Goal: Task Accomplishment & Management: Manage account settings

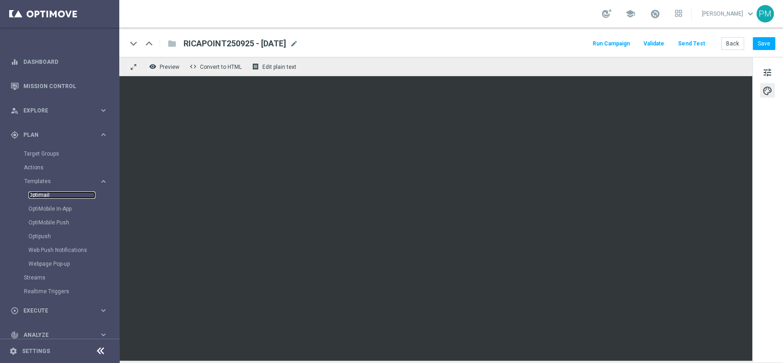
click at [40, 196] on link "Optimail" at bounding box center [61, 194] width 67 height 7
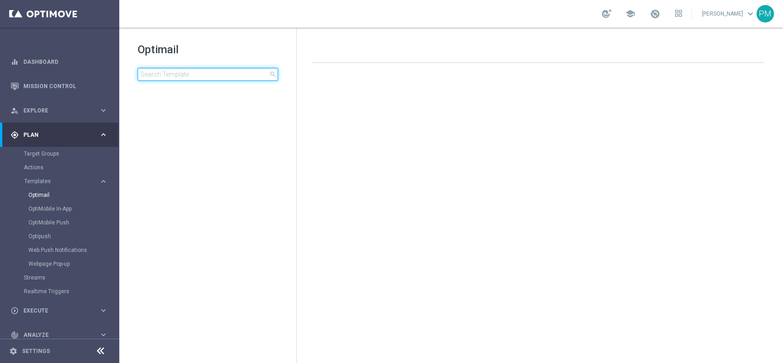
click at [221, 72] on input at bounding box center [208, 74] width 140 height 13
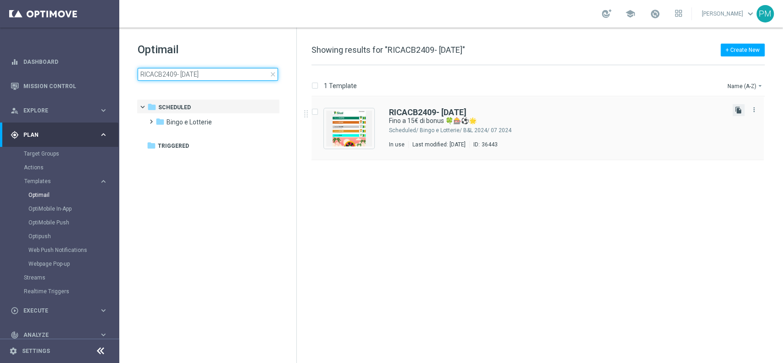
type input "RICACB2409- 2025 - 09 - 24"
click at [735, 112] on icon "file_copy" at bounding box center [738, 109] width 7 height 7
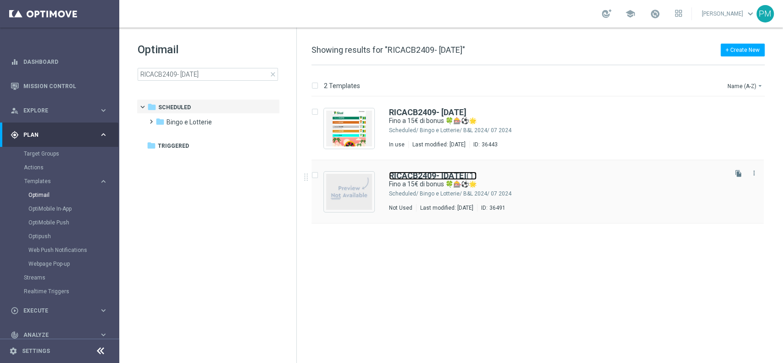
click at [444, 173] on b "RICACB2409- 2025 - 09 - 24" at bounding box center [428, 176] width 78 height 10
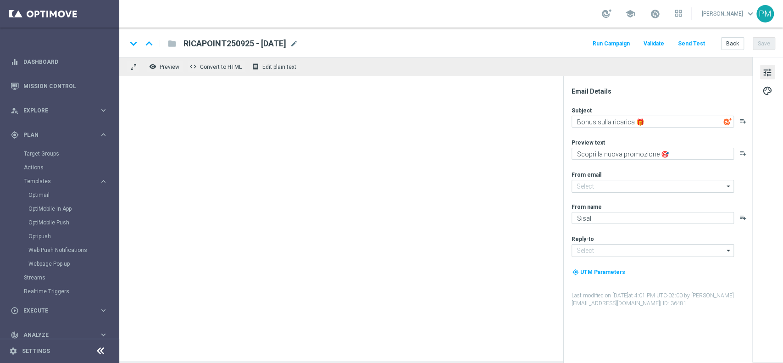
type input "[EMAIL_ADDRESS][DOMAIN_NAME]"
type input "RICACB2409- 2025 - 09 - 24(1)"
type textarea "Fino a 15€ di bonus 🍀🎰⚽🌟"
type textarea "Scopri la nuova promo ricarica! 🎁"
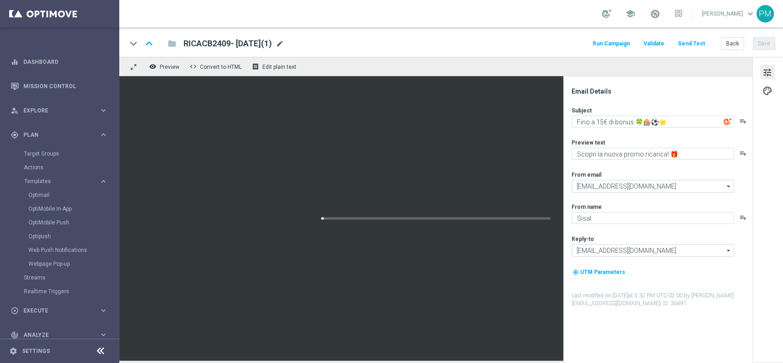
click at [284, 44] on span "mode_edit" at bounding box center [280, 43] width 8 height 8
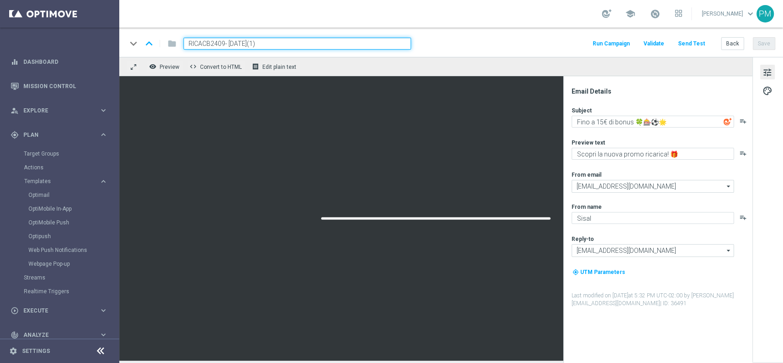
click at [199, 39] on input "RICACB2409- 2025 - 09 - 24(1)" at bounding box center [298, 44] width 228 height 12
paste input "DEPOGIOCHI250925"
click at [323, 42] on input "DEPOGIOCHI250925 - 2025 - 09 - 24(1)" at bounding box center [298, 44] width 228 height 12
click at [267, 43] on input "DEPOGIOCHI250925 - 2025 - 09 - 25" at bounding box center [298, 44] width 228 height 12
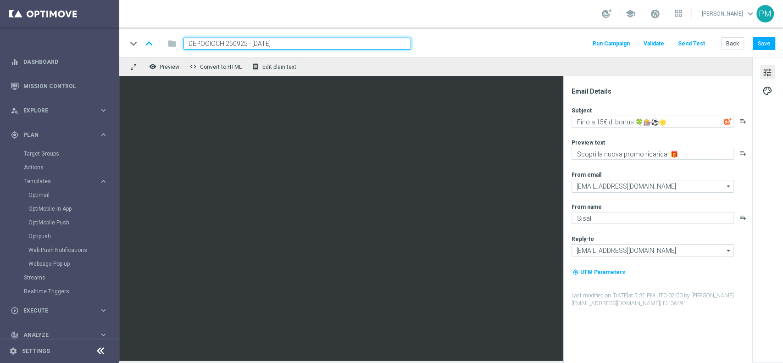
type input "DEPOGIOCHI250925 - [DATE]"
click at [297, 48] on input "DEPOGIOCHI250925 - [DATE]" at bounding box center [298, 44] width 228 height 12
click at [763, 41] on button "Save" at bounding box center [764, 43] width 22 height 13
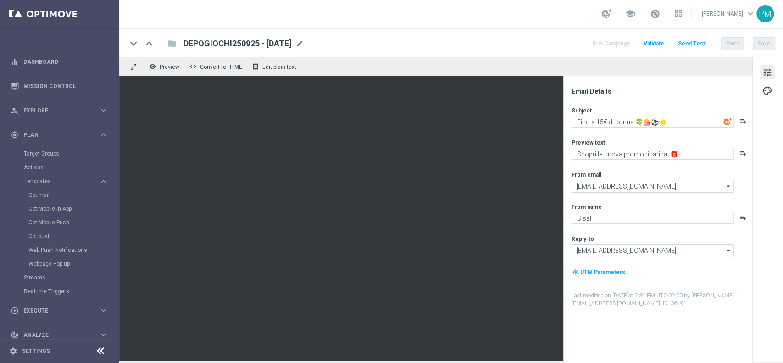
click at [269, 45] on span "DEPOGIOCHI250925 - [DATE]" at bounding box center [238, 43] width 108 height 11
click at [0, 0] on input "DEPOGIOCHI250925 - [DATE]" at bounding box center [0, 0] width 0 height 0
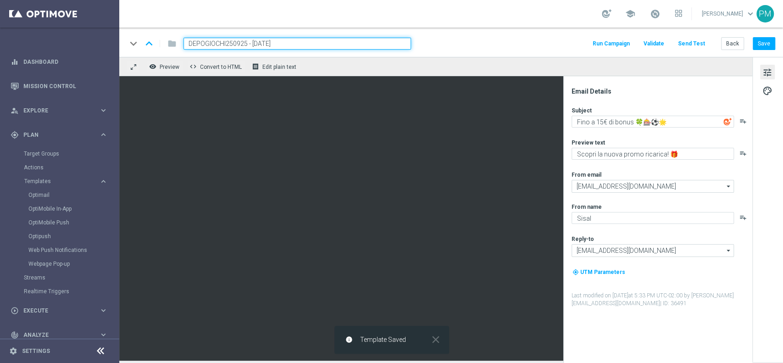
click at [269, 45] on input "DEPOGIOCHI250925 - [DATE]" at bounding box center [298, 44] width 228 height 12
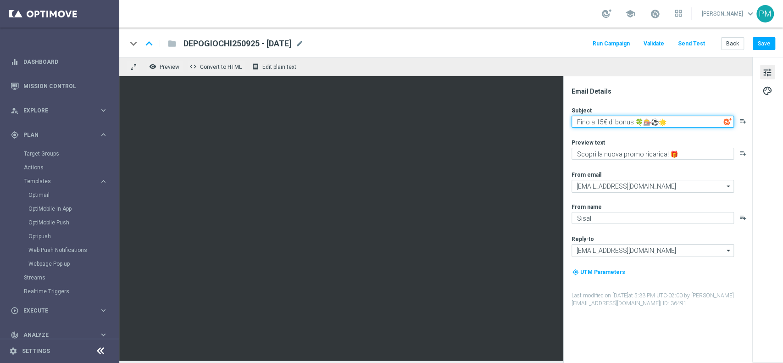
click at [603, 119] on textarea "Fino a 15€ di bonus 🍀🎰⚽🌟" at bounding box center [653, 122] width 162 height 12
drag, startPoint x: 674, startPoint y: 119, endPoint x: 636, endPoint y: 120, distance: 38.1
click at [636, 120] on textarea "Fino a 10€ di bonus 🍀🎰⚽🌟" at bounding box center [653, 122] width 162 height 12
type textarea "Fino a 10€ di bonus per te!"
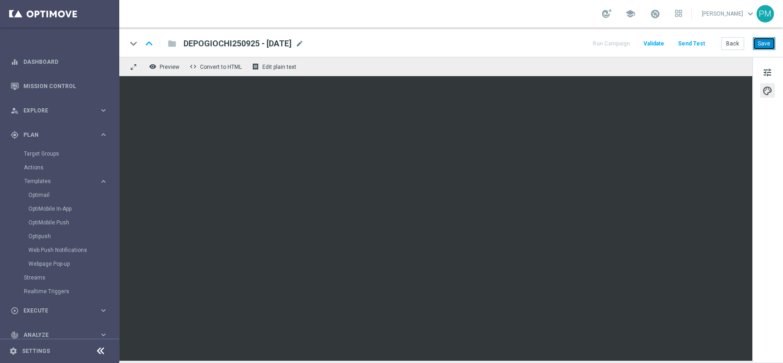
click at [757, 42] on button "Save" at bounding box center [764, 43] width 22 height 13
click at [767, 43] on button "Save" at bounding box center [764, 43] width 22 height 13
click at [767, 68] on span "tune" at bounding box center [768, 73] width 10 height 12
click at [760, 42] on button "Save" at bounding box center [764, 43] width 22 height 13
click at [45, 155] on link "Target Groups" at bounding box center [60, 153] width 72 height 7
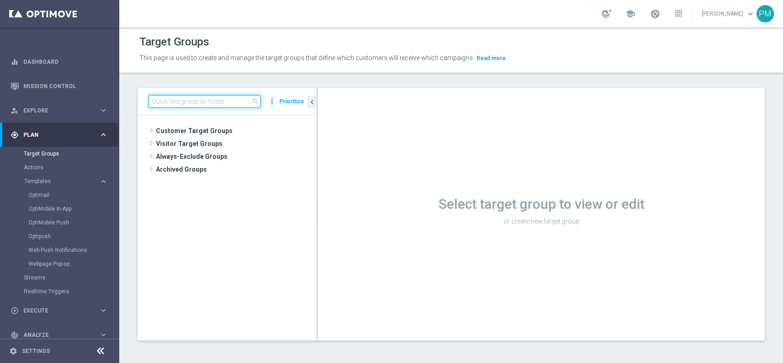
click at [176, 100] on input at bounding box center [205, 101] width 112 height 13
paste input "Reactivated Talent ggr nb lm > 0 1st NO Sport lm"
type input "Reactivated Talent ggr nb lm > 0 1st NO Sport lm"
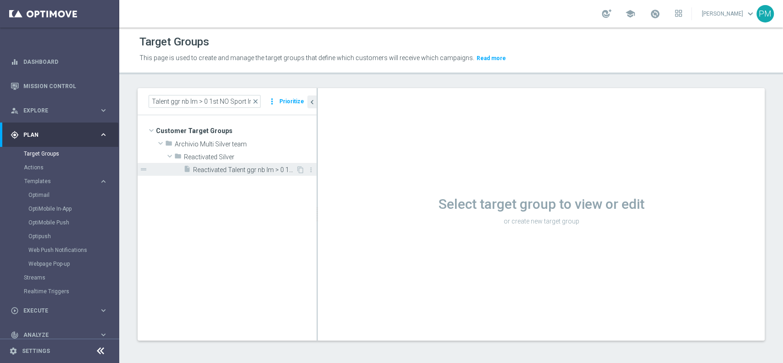
click at [237, 166] on span "Reactivated Talent ggr nb lm > 0 1st NO Sport lm" at bounding box center [244, 170] width 103 height 8
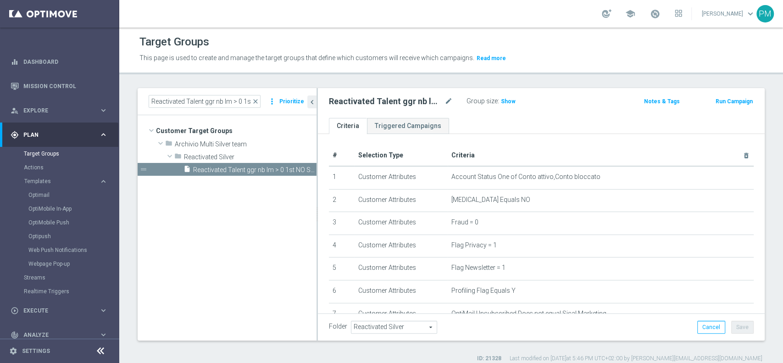
click at [727, 103] on button "Run Campaign" at bounding box center [734, 101] width 39 height 10
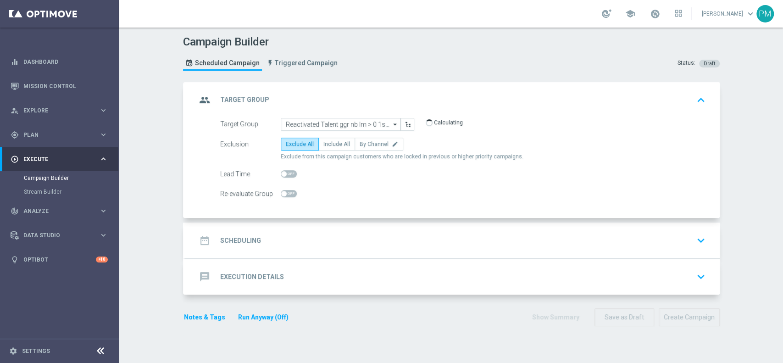
click at [352, 240] on div "date_range Scheduling keyboard_arrow_down" at bounding box center [452, 240] width 512 height 17
click at [358, 235] on div "date_range Scheduling keyboard_arrow_down" at bounding box center [452, 240] width 512 height 17
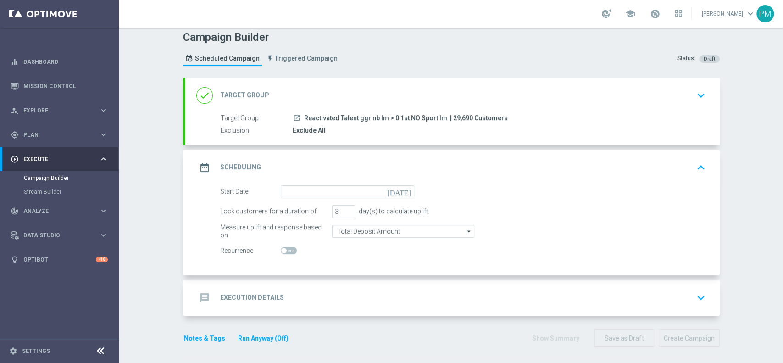
scroll to position [6, 0]
click at [319, 190] on input at bounding box center [348, 190] width 134 height 13
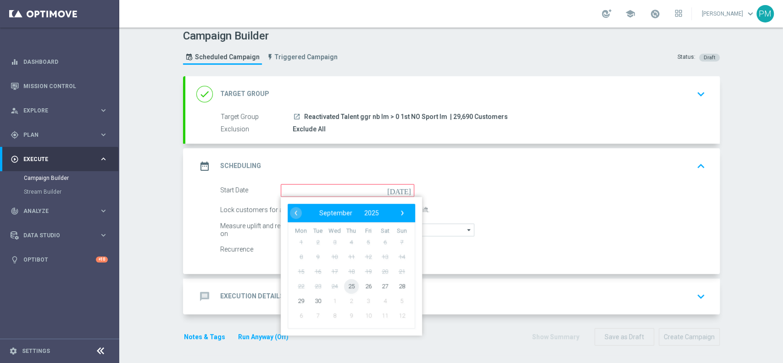
click at [349, 286] on span "25" at bounding box center [351, 285] width 15 height 15
type input "[DATE]"
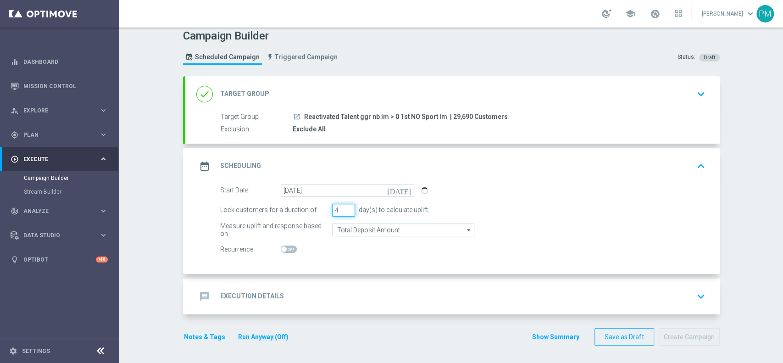
type input "4"
click at [343, 206] on input "4" at bounding box center [343, 210] width 23 height 13
click at [337, 288] on div "message Execution Details keyboard_arrow_down" at bounding box center [452, 296] width 512 height 17
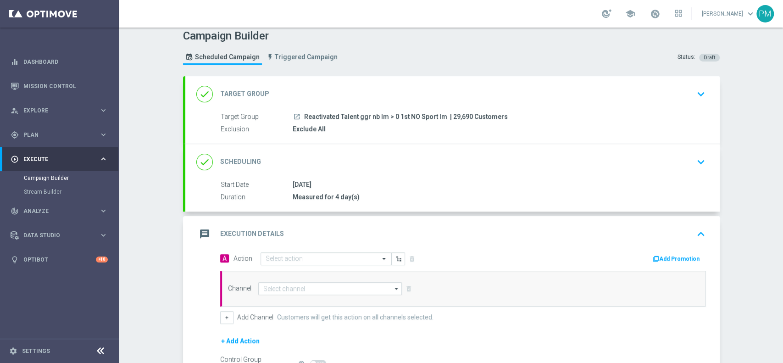
scroll to position [110, 0]
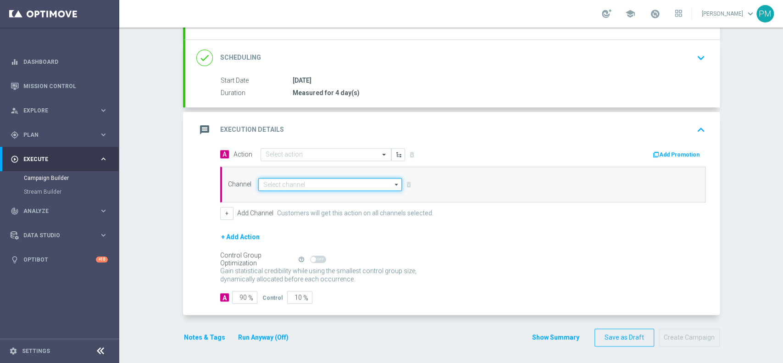
click at [273, 184] on input at bounding box center [330, 184] width 144 height 13
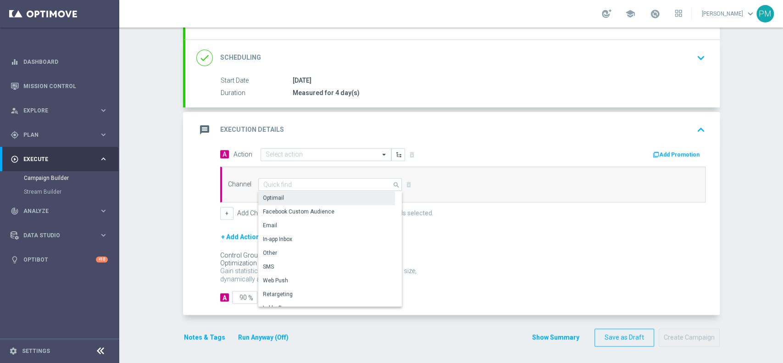
click at [276, 195] on div "Optimail" at bounding box center [273, 198] width 21 height 8
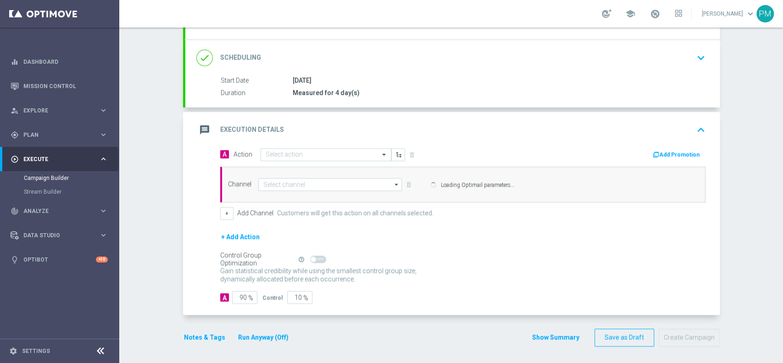
type input "Optimail"
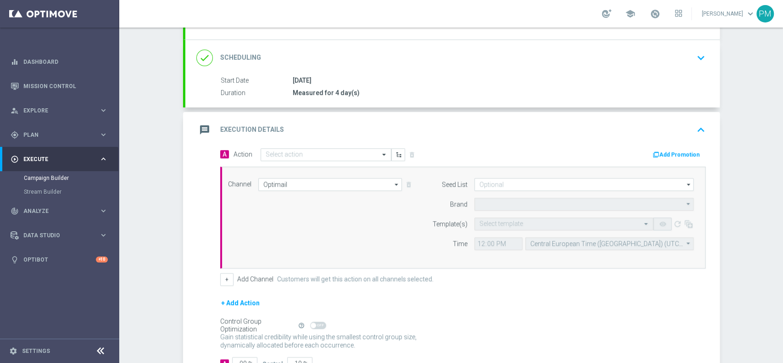
type input "Sisal Marketing"
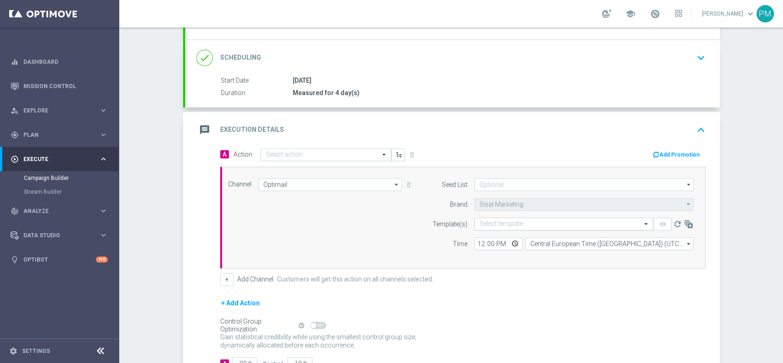
click at [482, 225] on input "text" at bounding box center [554, 224] width 150 height 8
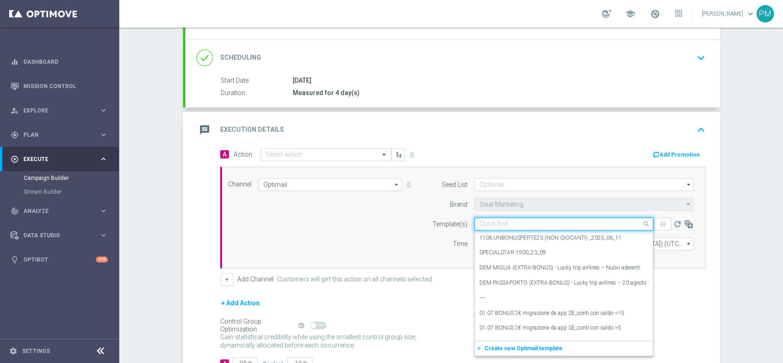
paste input "DEPOGIOCHI250925"
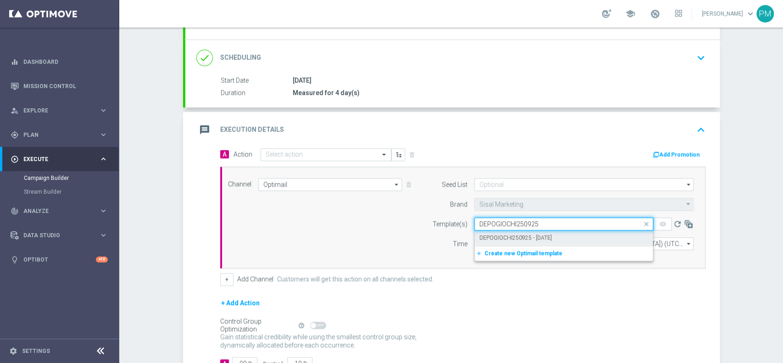
click at [505, 237] on label "DEPOGIOCHI250925 - [DATE]" at bounding box center [515, 238] width 72 height 8
type input "DEPOGIOCHI250925"
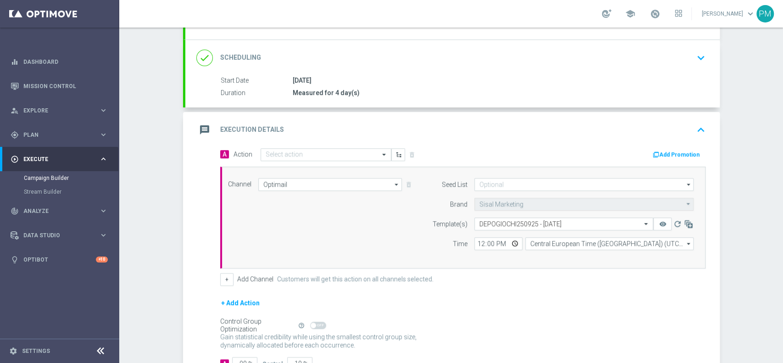
click at [672, 150] on button "Add Promotion" at bounding box center [677, 155] width 51 height 10
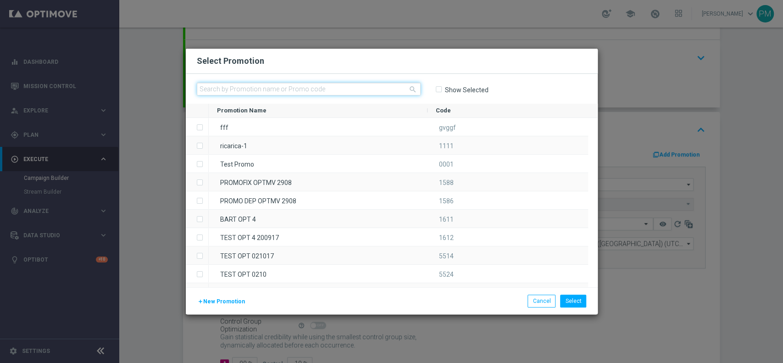
click at [315, 89] on input "text" at bounding box center [309, 89] width 224 height 13
paste input "DEPOGIOCHI250925"
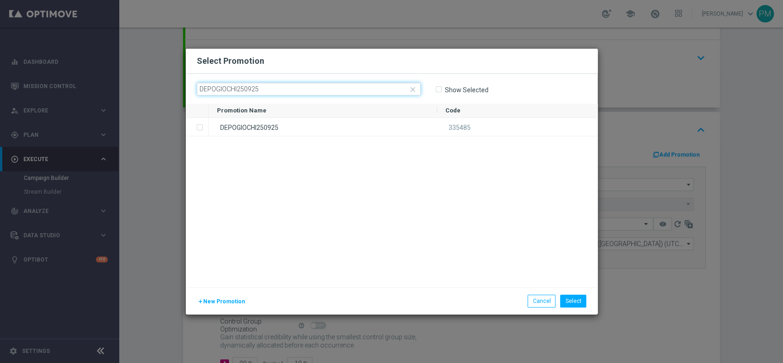
type input "DEPOGIOCHI250925"
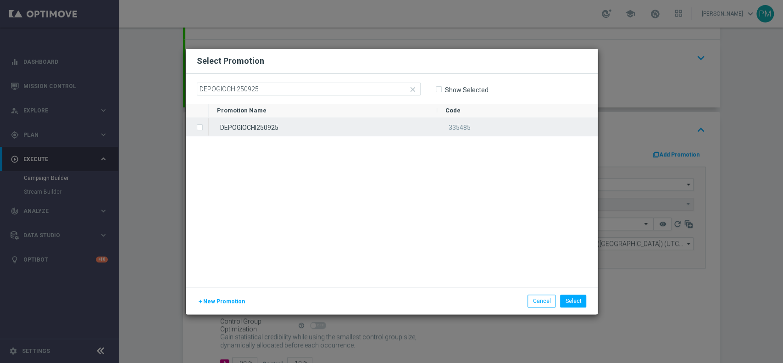
click at [319, 125] on div "DEPOGIOCHI250925" at bounding box center [323, 127] width 228 height 18
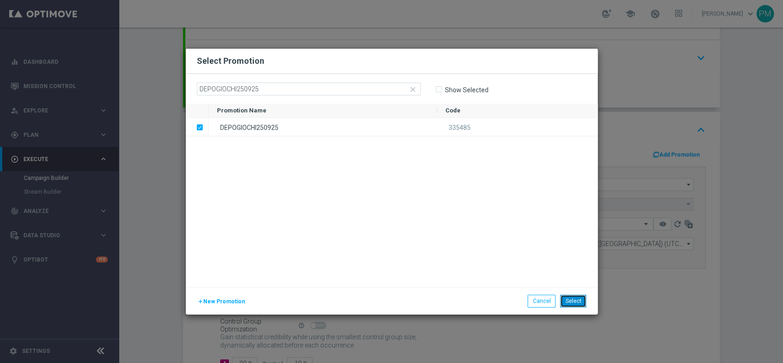
click at [572, 297] on button "Select" at bounding box center [573, 301] width 26 height 13
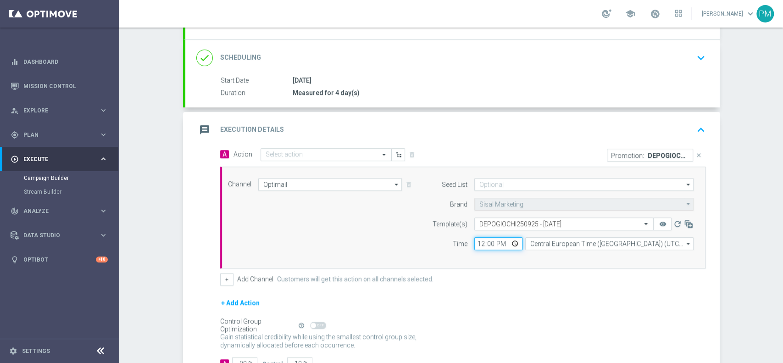
click at [476, 243] on input "12:00" at bounding box center [498, 243] width 48 height 13
type input "19:00"
click at [312, 155] on input "text" at bounding box center [317, 155] width 102 height 8
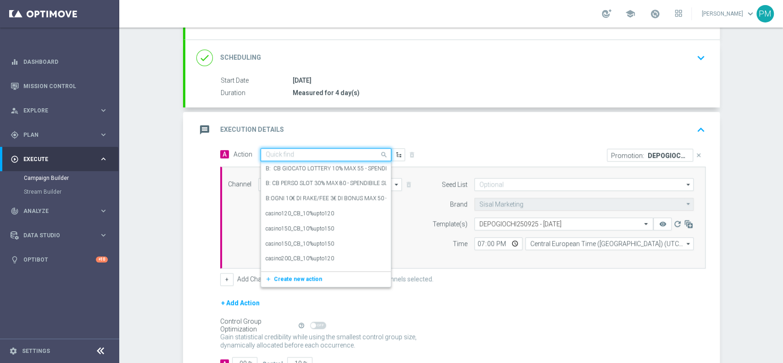
paste input "Ricarica 15€ per [PERSON_NAME] 20% fino a 10€ tutti i giochi"
type input "Ricarica 15€ per [PERSON_NAME] 20% fino a 10€ tutti i giochi"
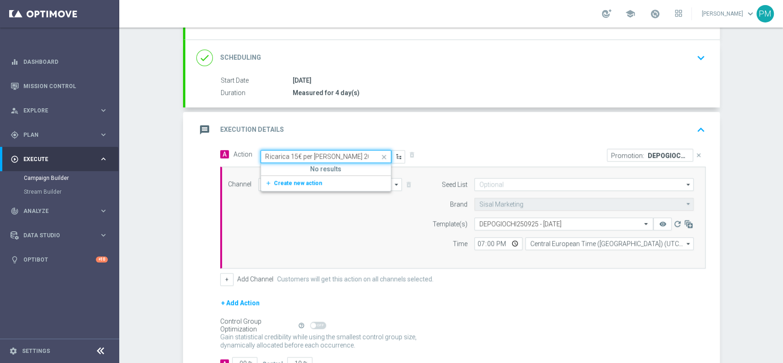
scroll to position [0, 46]
click at [289, 187] on div "add_new Create new action" at bounding box center [326, 183] width 130 height 16
click at [289, 182] on span "Create new action" at bounding box center [298, 183] width 48 height 6
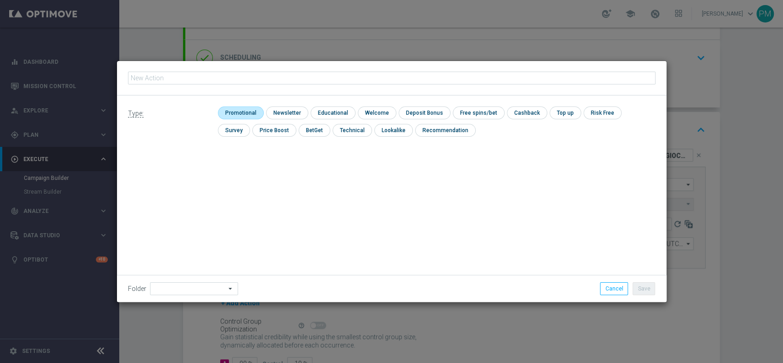
click at [240, 111] on input "checkbox" at bounding box center [240, 112] width 44 height 12
checkbox input "true"
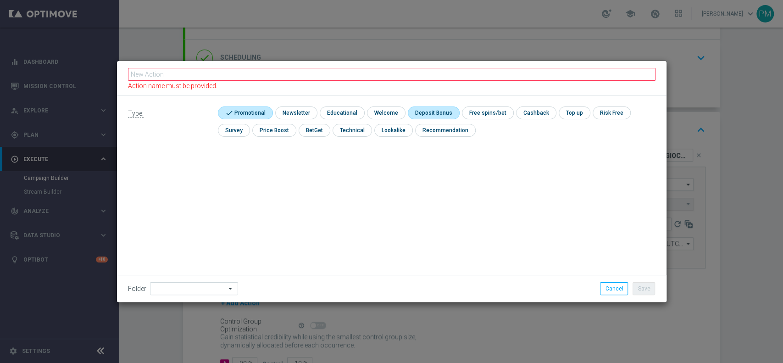
click at [422, 113] on input "checkbox" at bounding box center [432, 112] width 49 height 12
checkbox input "true"
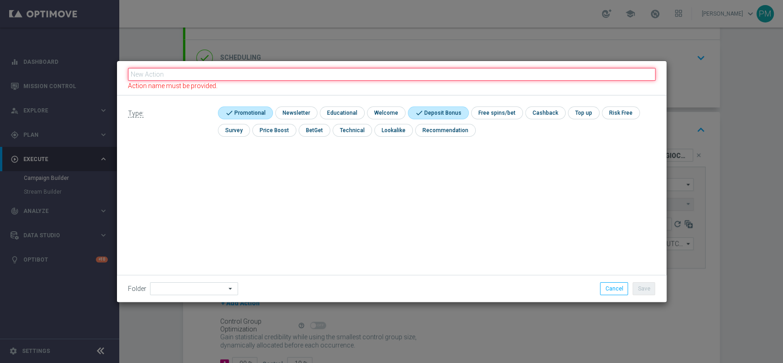
click at [396, 77] on input "text" at bounding box center [392, 74] width 528 height 13
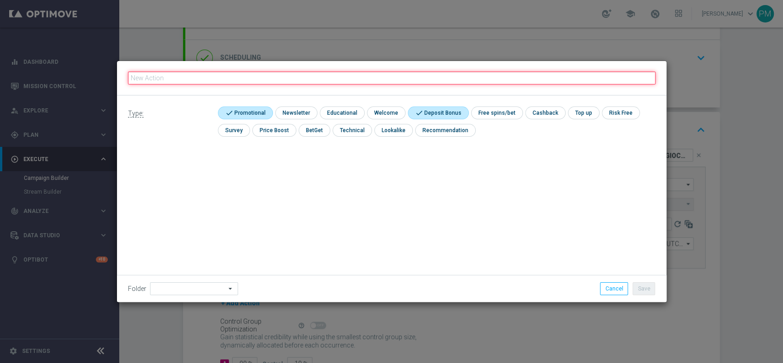
paste input "Ricarica 15€ per [PERSON_NAME] 20% fino a 10€ tutti i giochi"
type input "Ricarica 15€ per [PERSON_NAME] 20% fino a 10€ tutti i giochi"
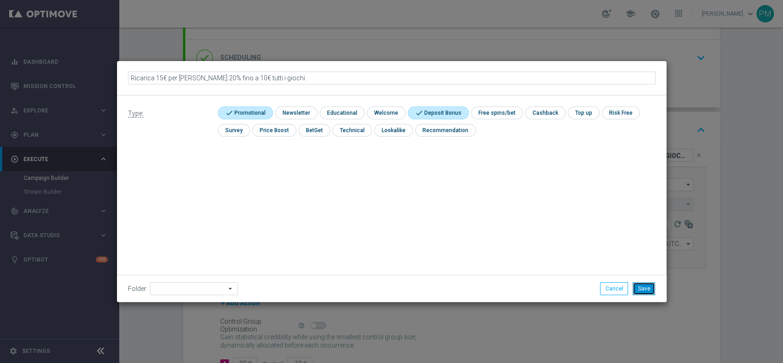
click at [650, 288] on button "Save" at bounding box center [644, 288] width 22 height 13
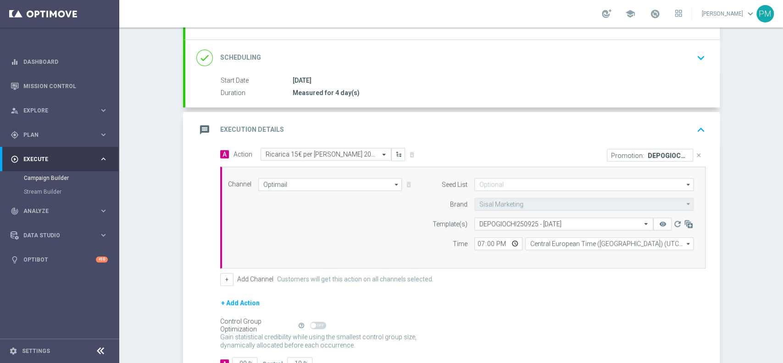
click at [625, 116] on div "message Execution Details keyboard_arrow_up" at bounding box center [452, 130] width 534 height 36
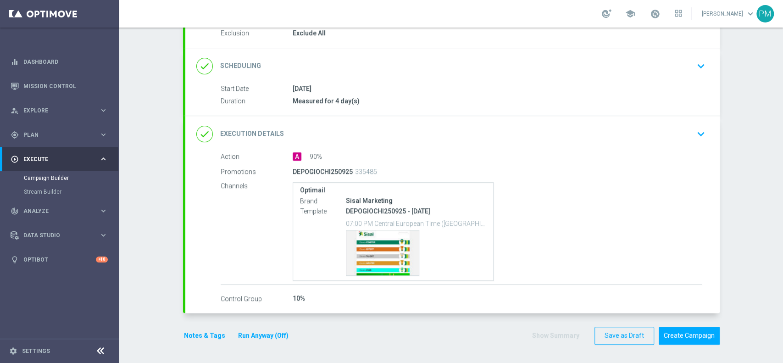
scroll to position [100, 0]
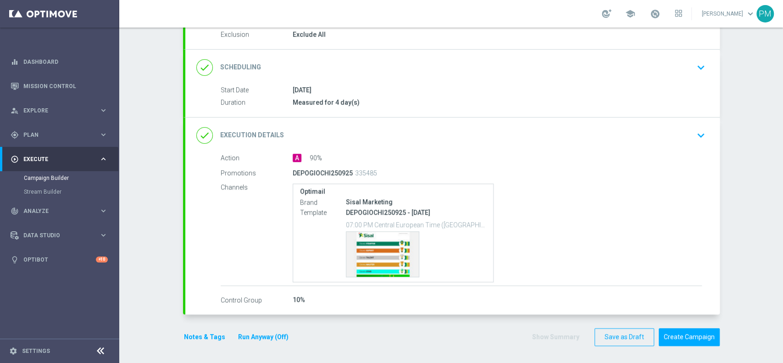
click at [207, 332] on button "Notes & Tags" at bounding box center [204, 336] width 43 height 11
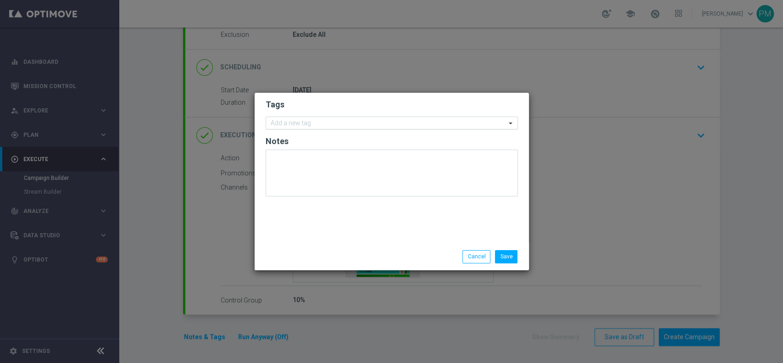
click at [308, 119] on div "Add a new tag" at bounding box center [386, 122] width 240 height 11
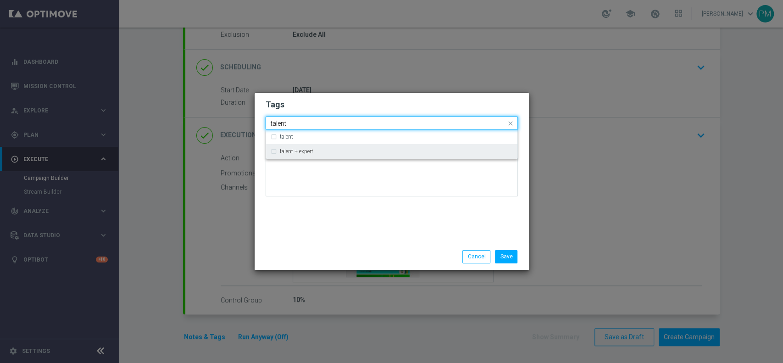
click at [313, 148] on div "talent + expert" at bounding box center [392, 151] width 242 height 15
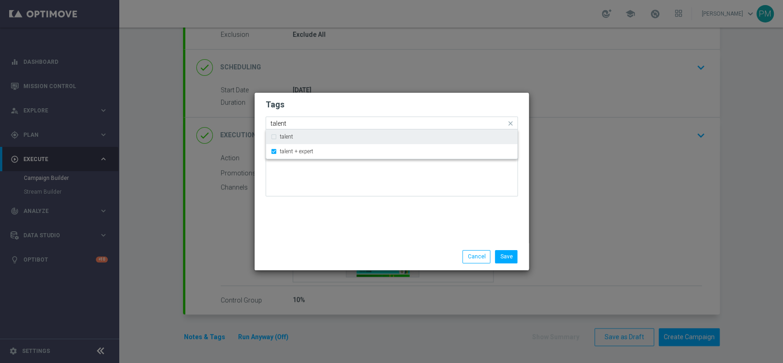
click at [285, 122] on input "talent" at bounding box center [388, 124] width 235 height 8
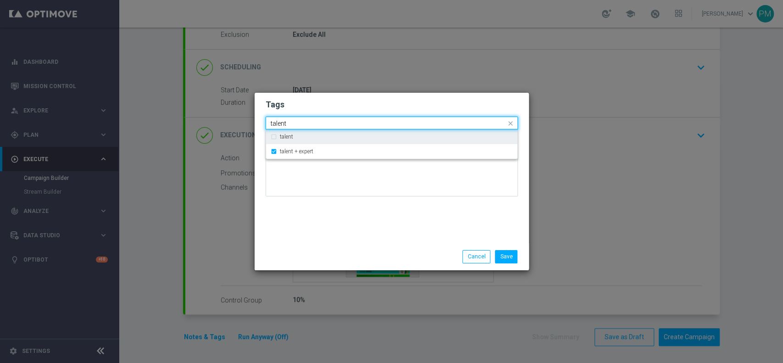
click at [285, 122] on input "talent" at bounding box center [388, 124] width 235 height 8
type input "e"
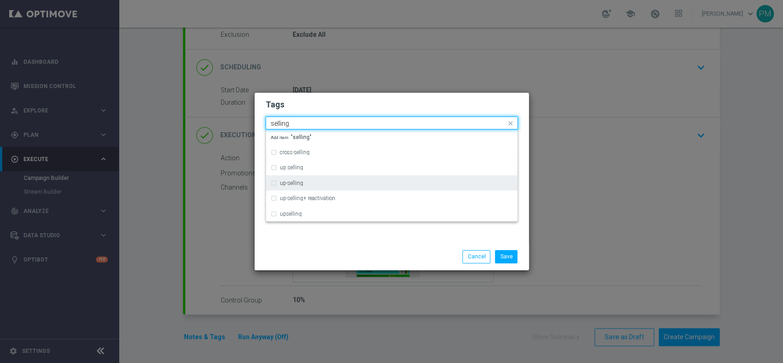
click at [326, 189] on div "up-selling" at bounding box center [392, 183] width 242 height 15
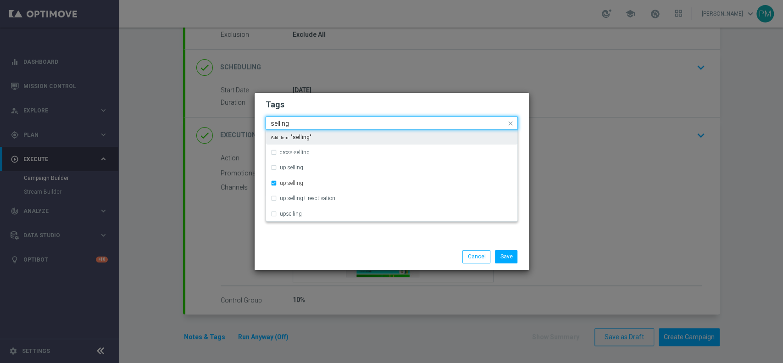
click at [274, 122] on input "selling" at bounding box center [388, 124] width 235 height 8
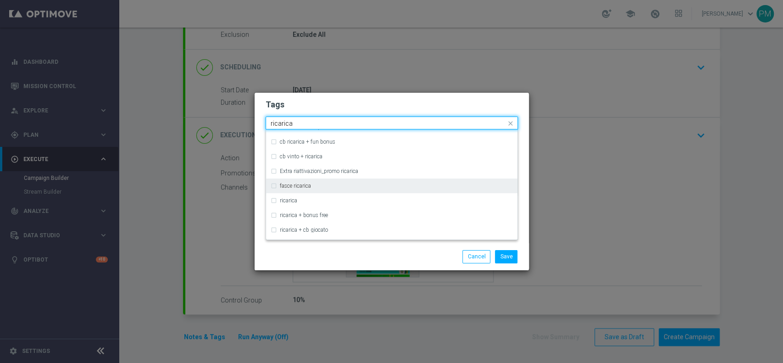
scroll to position [306, 0]
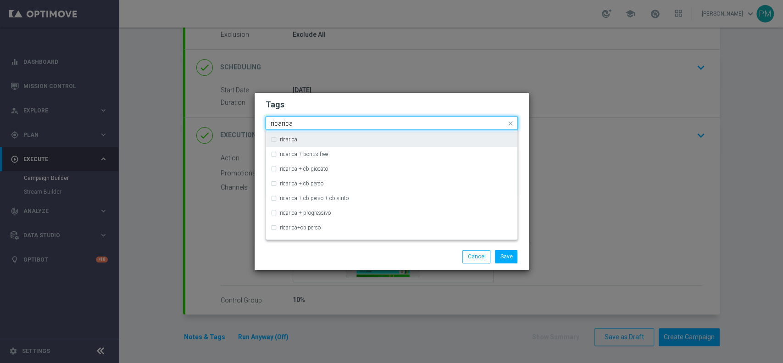
click at [318, 143] on div "ricarica" at bounding box center [392, 139] width 242 height 15
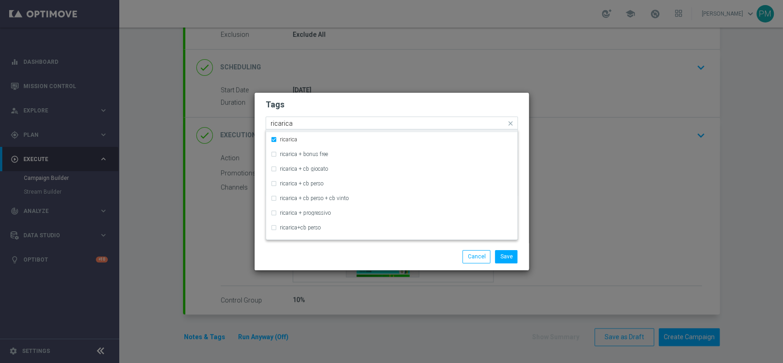
click at [279, 124] on input "ricarica" at bounding box center [388, 124] width 235 height 8
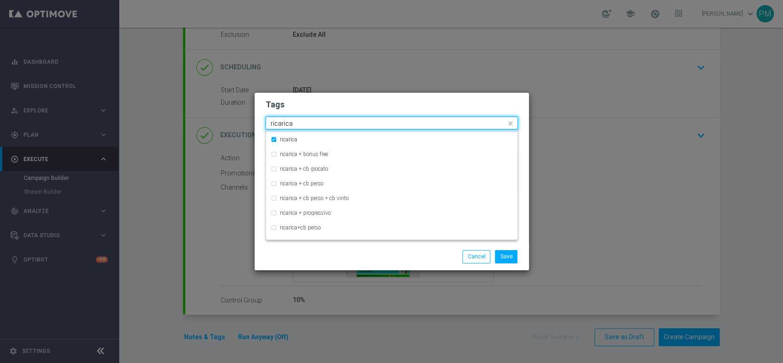
click at [279, 124] on input "ricarica" at bounding box center [388, 124] width 235 height 8
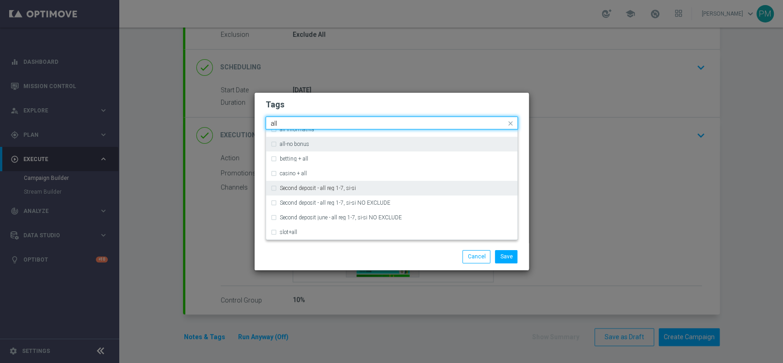
scroll to position [0, 0]
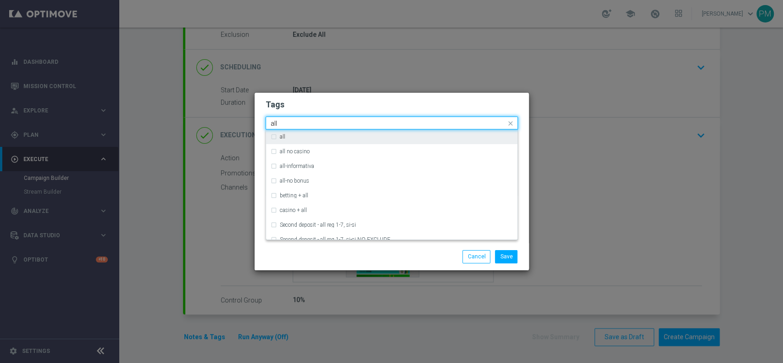
click at [308, 139] on div "all" at bounding box center [396, 137] width 233 height 6
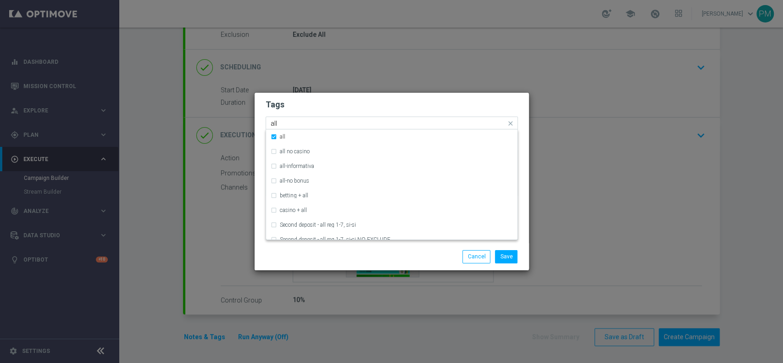
click at [273, 122] on input "all" at bounding box center [388, 124] width 235 height 8
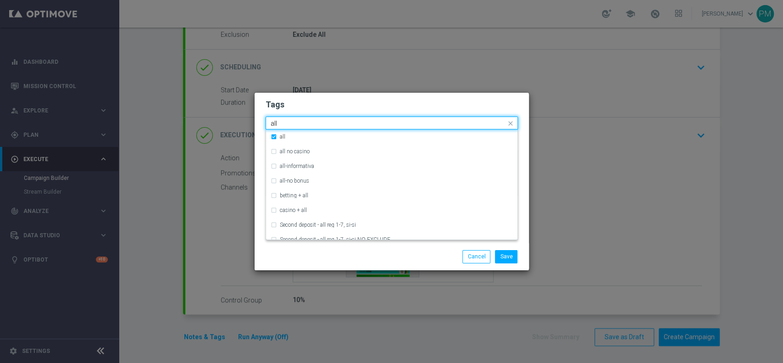
click at [273, 122] on input "all" at bounding box center [388, 124] width 235 height 8
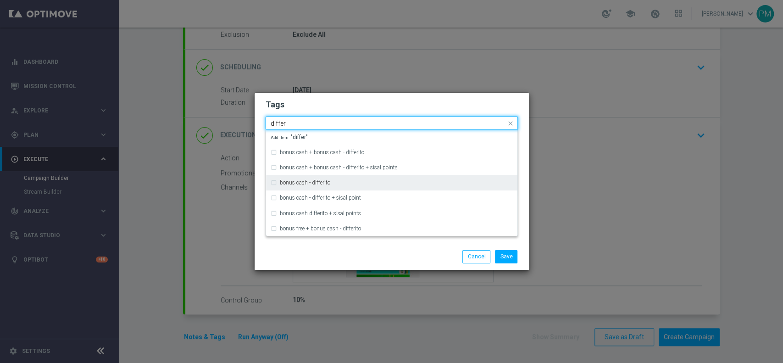
click at [303, 181] on label "bonus cash - differito" at bounding box center [305, 183] width 50 height 6
type input "differ"
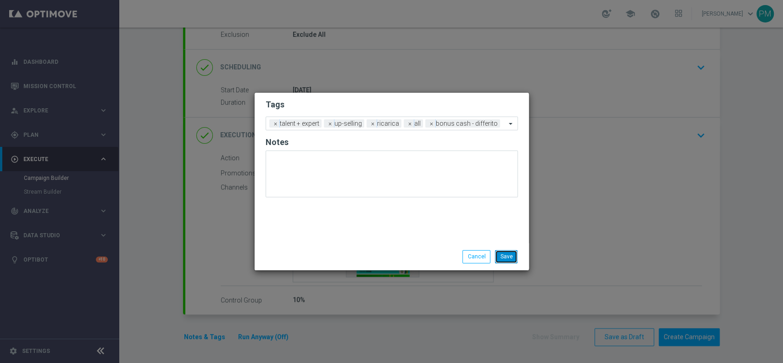
click at [509, 260] on button "Save" at bounding box center [506, 256] width 22 height 13
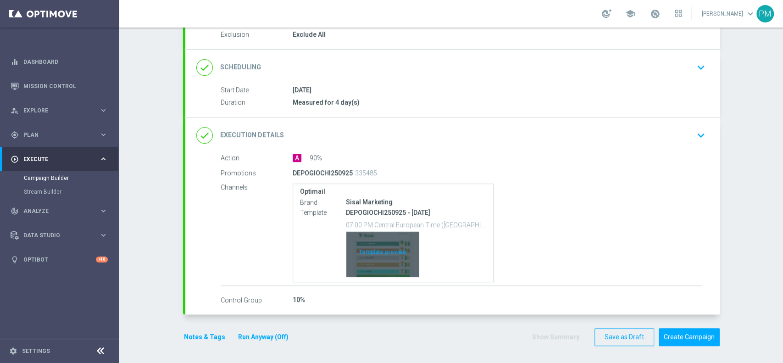
click at [372, 244] on div "Template preview" at bounding box center [382, 254] width 72 height 45
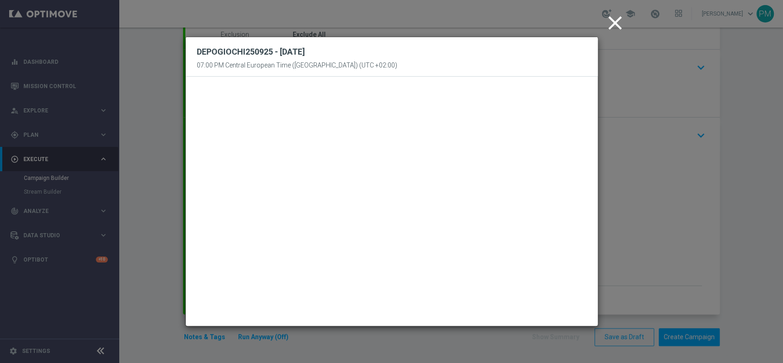
click at [609, 22] on icon "close" at bounding box center [615, 22] width 23 height 23
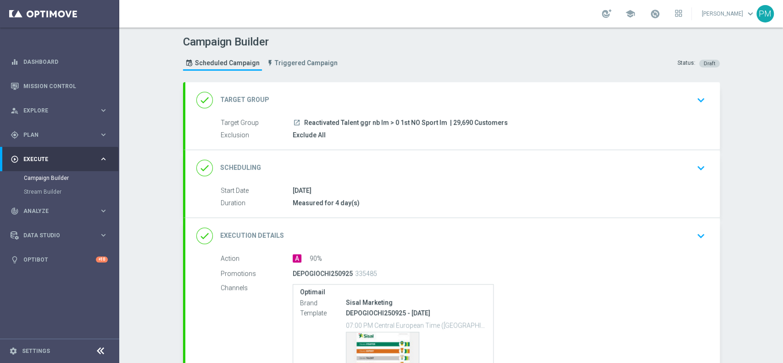
click at [425, 167] on div "done Scheduling keyboard_arrow_down" at bounding box center [452, 167] width 512 height 17
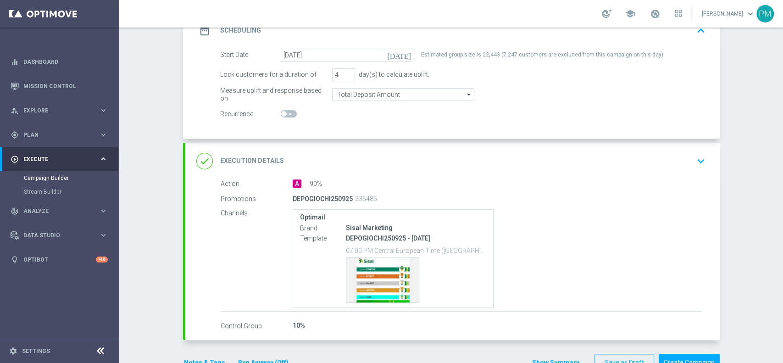
scroll to position [167, 0]
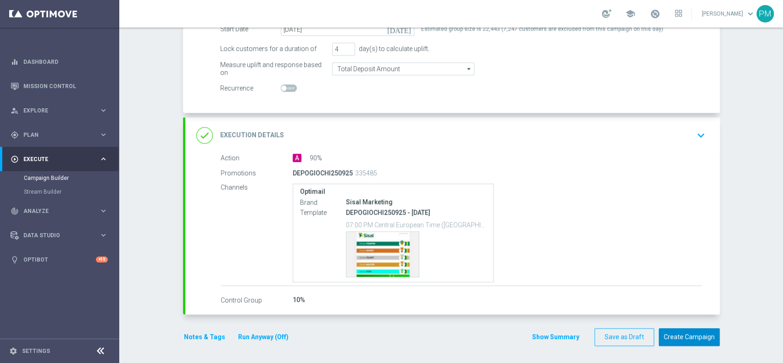
click at [663, 330] on button "Create Campaign" at bounding box center [689, 337] width 61 height 18
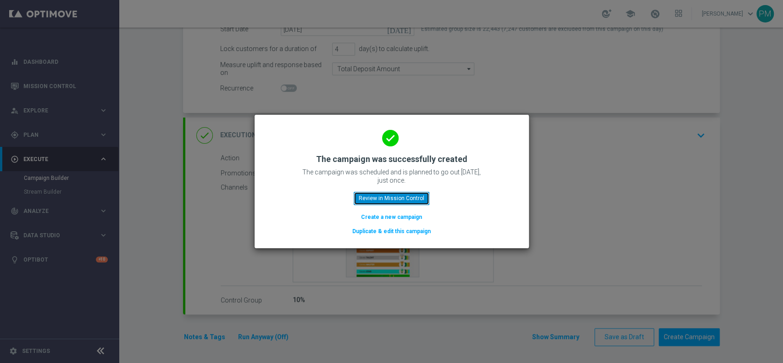
click at [379, 195] on button "Review in Mission Control" at bounding box center [392, 198] width 76 height 13
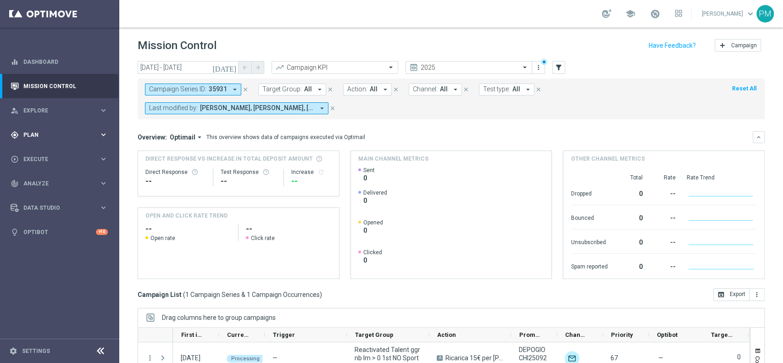
click at [48, 133] on span "Plan" at bounding box center [61, 135] width 76 height 6
click at [49, 183] on span "Templates" at bounding box center [57, 181] width 66 height 6
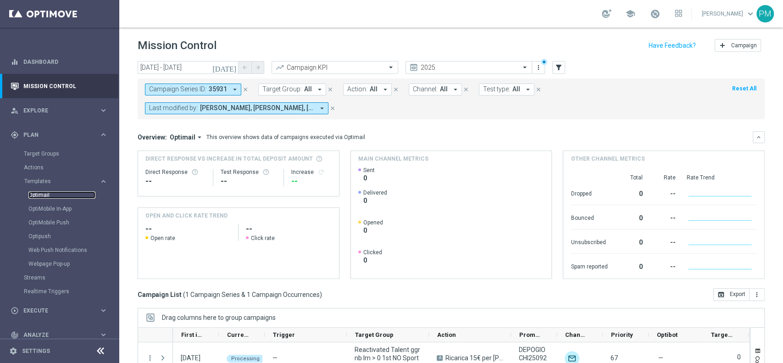
click at [49, 197] on link "Optimail" at bounding box center [61, 194] width 67 height 7
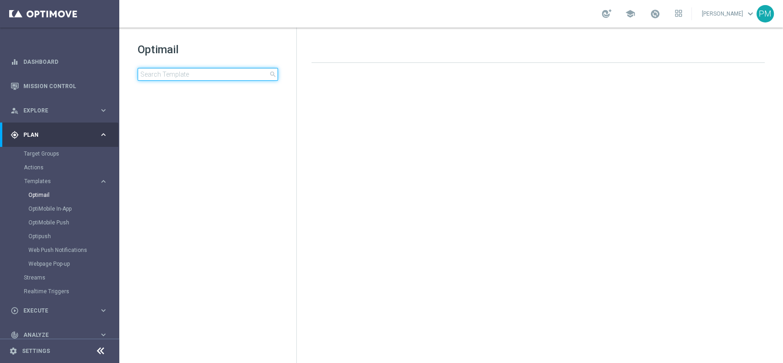
click at [175, 78] on input at bounding box center [208, 74] width 140 height 13
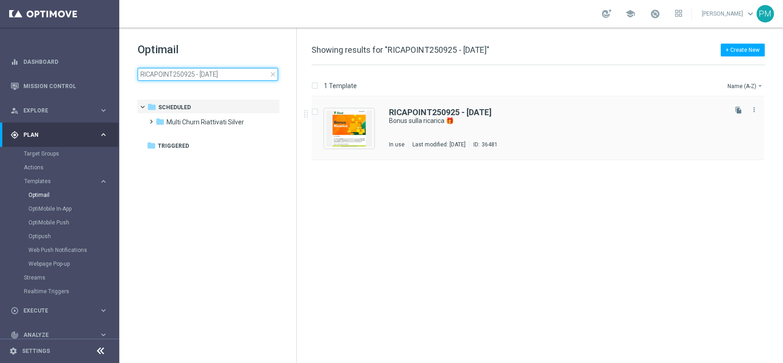
type input "RICAPOINT250925 - [DATE]"
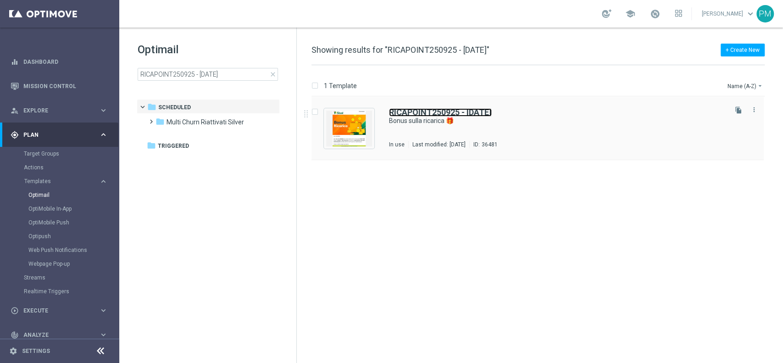
click at [418, 109] on b "RICAPOINT250925 - [DATE]" at bounding box center [440, 112] width 103 height 10
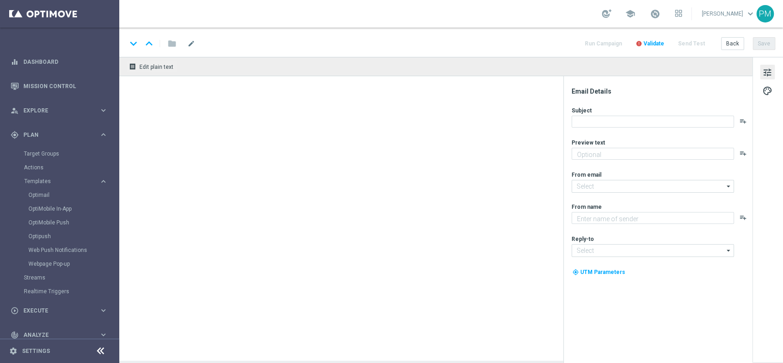
type textarea "Scopri la nuova promozione 🎯"
type input "[EMAIL_ADDRESS][DOMAIN_NAME]"
type textarea "Sisal"
type input "[EMAIL_ADDRESS][DOMAIN_NAME]"
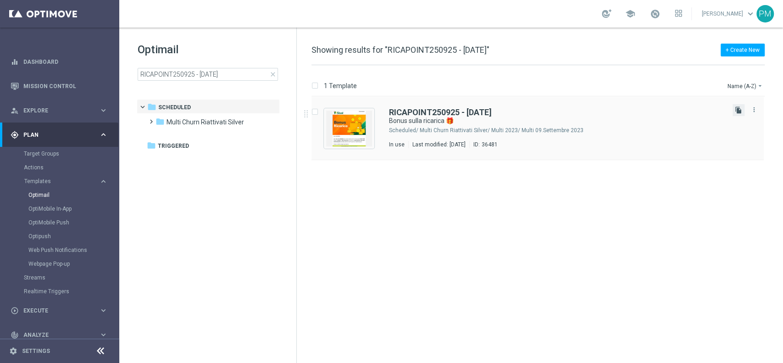
click at [736, 106] on icon "file_copy" at bounding box center [738, 109] width 7 height 7
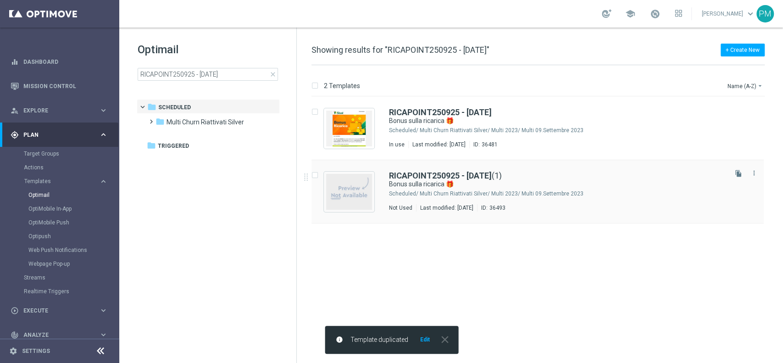
click at [415, 171] on div "RICAPOINT250925 - [DATE] (1) Bonus sulla ricarica 🎁 Scheduled/ Multi Churn Riat…" at bounding box center [538, 191] width 452 height 63
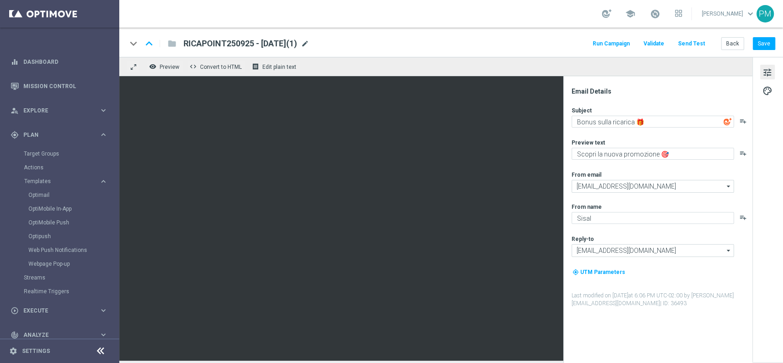
click at [309, 43] on span "mode_edit" at bounding box center [305, 43] width 8 height 8
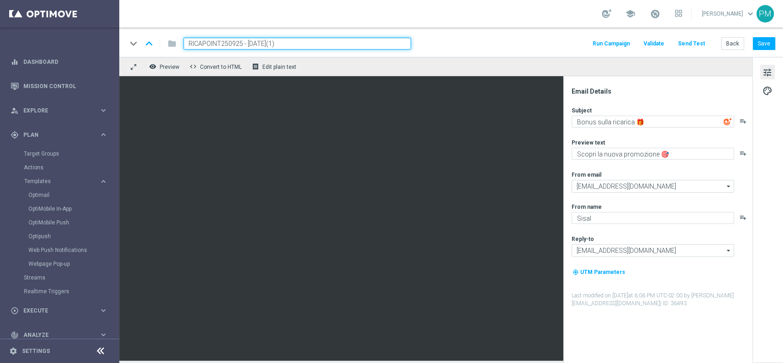
click at [228, 43] on input "RICAPOINT250925 - [DATE](1)" at bounding box center [298, 44] width 228 height 12
paste input "DEPOPOINT250925"
click at [310, 45] on input "DEPOPOINT250925 - [DATE](1)" at bounding box center [298, 44] width 228 height 12
type input "DEPOPOINT250925 - [DATE]"
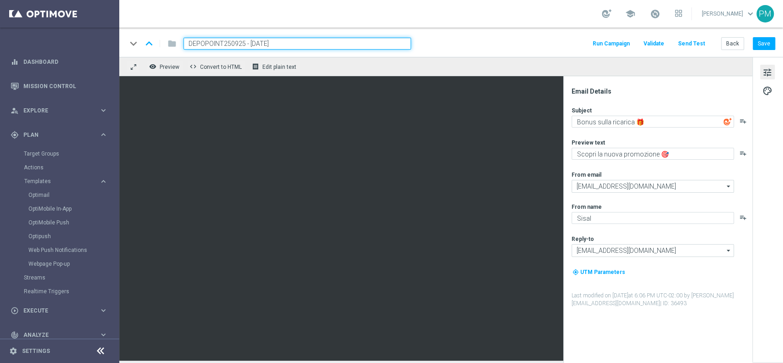
click at [480, 48] on div "keyboard_arrow_down keyboard_arrow_up folder DEPOPOINT250925 - [DATE] Run Campa…" at bounding box center [451, 44] width 649 height 12
click at [760, 40] on button "Save" at bounding box center [764, 43] width 22 height 13
click at [264, 42] on input "DEPOPOINT250925 - [DATE]" at bounding box center [298, 44] width 228 height 12
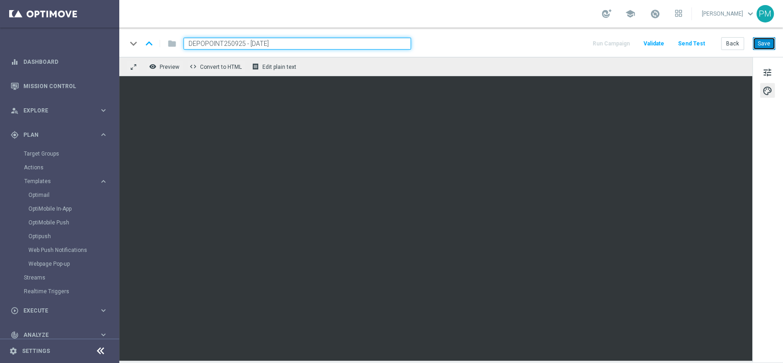
click at [769, 43] on button "Save" at bounding box center [764, 43] width 22 height 13
click at [53, 151] on link "Target Groups" at bounding box center [60, 153] width 72 height 7
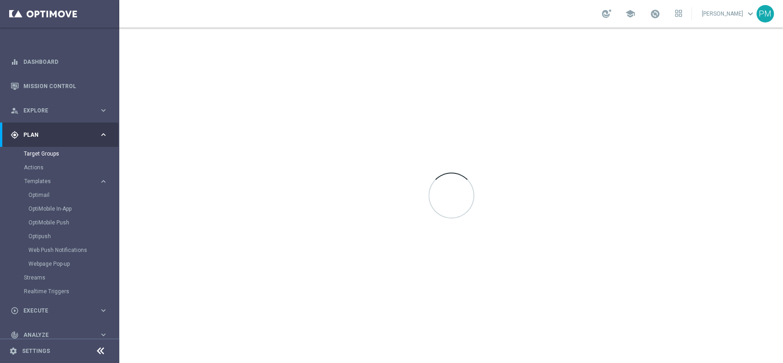
click at [42, 190] on div "Optimail" at bounding box center [73, 195] width 90 height 14
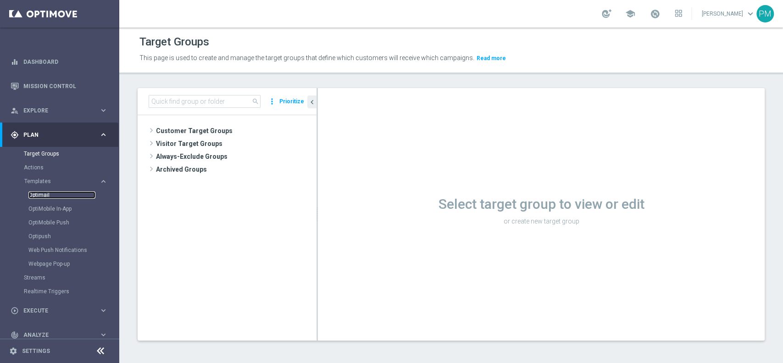
click at [42, 191] on link "Optimail" at bounding box center [61, 194] width 67 height 7
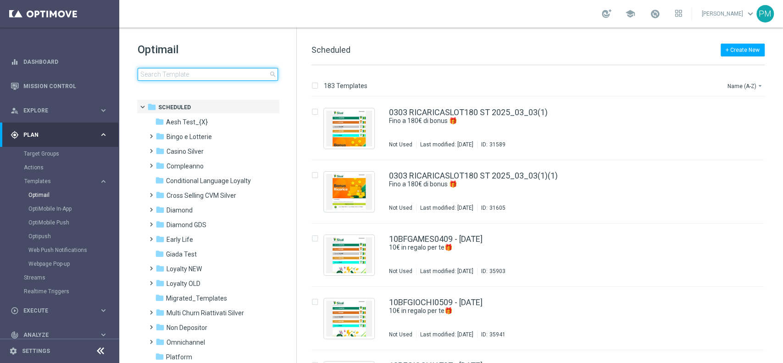
click at [210, 76] on input at bounding box center [208, 74] width 140 height 13
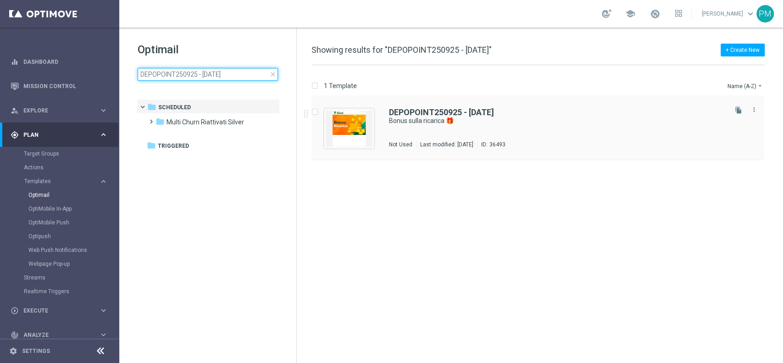
type input "DEPOPOINT250925 - [DATE]"
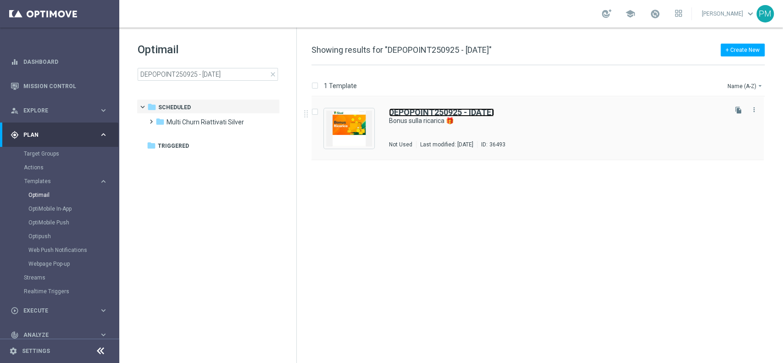
click at [422, 112] on b "DEPOPOINT250925 - [DATE]" at bounding box center [441, 112] width 105 height 10
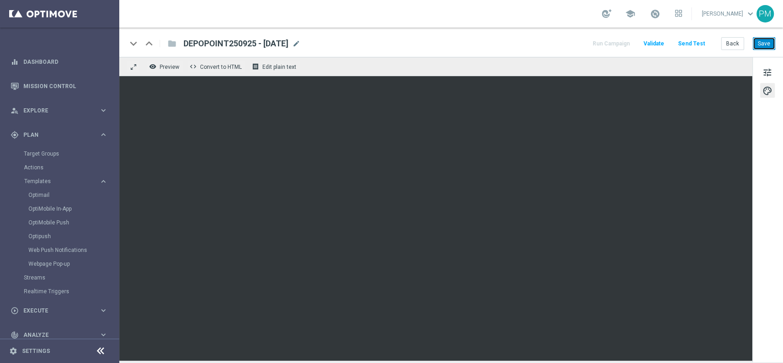
click at [759, 46] on button "Save" at bounding box center [764, 43] width 22 height 13
click at [763, 41] on button "Save" at bounding box center [764, 43] width 22 height 13
click at [44, 155] on link "Target Groups" at bounding box center [60, 153] width 72 height 7
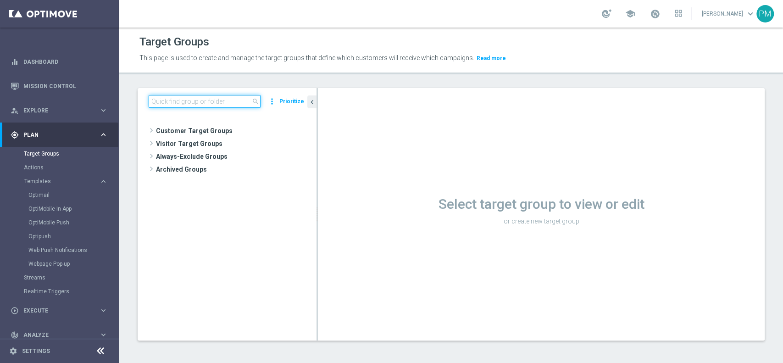
click at [181, 101] on input at bounding box center [205, 101] width 112 height 13
paste input "Reactivated Talent ggr nb lm > 0 1st Sport lm"
type input "Reactivated Talent ggr nb lm > 0 1st Sport lm"
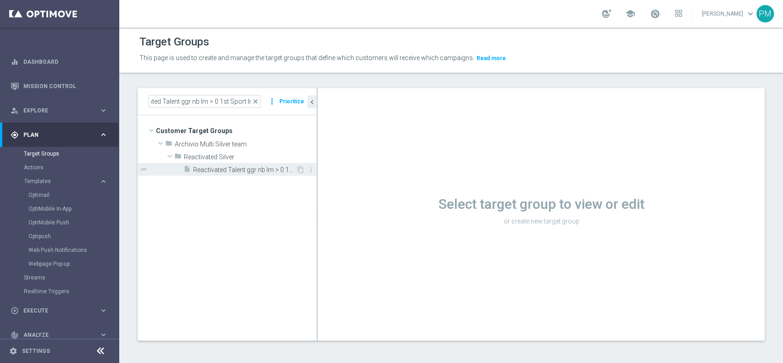
click at [223, 169] on span "Reactivated Talent ggr nb lm > 0 1st Sport lm" at bounding box center [244, 170] width 103 height 8
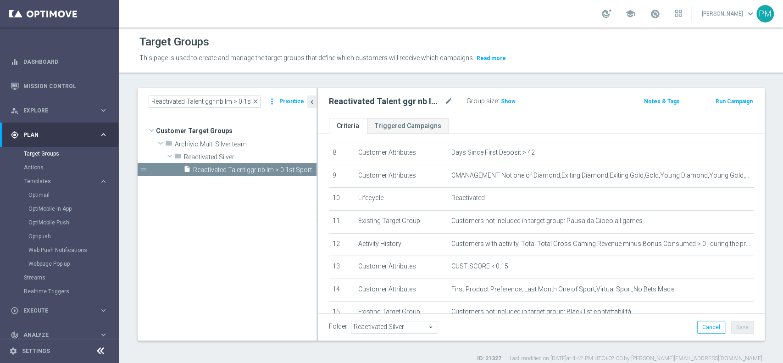
scroll to position [245, 0]
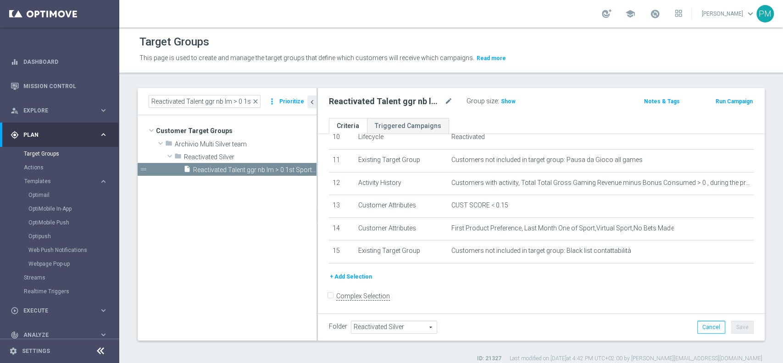
click at [725, 102] on button "Run Campaign" at bounding box center [734, 101] width 39 height 10
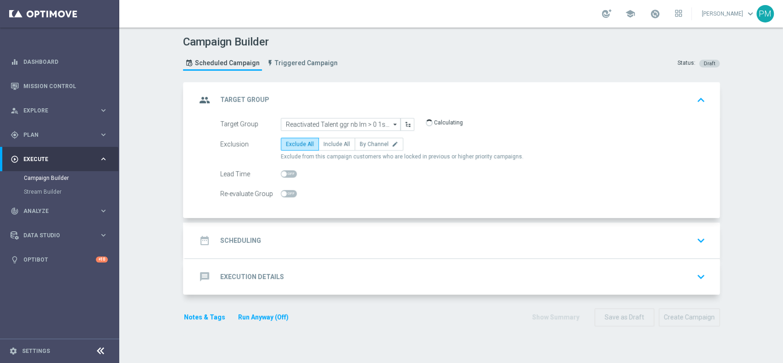
click at [305, 244] on div "date_range Scheduling keyboard_arrow_down" at bounding box center [452, 240] width 512 height 17
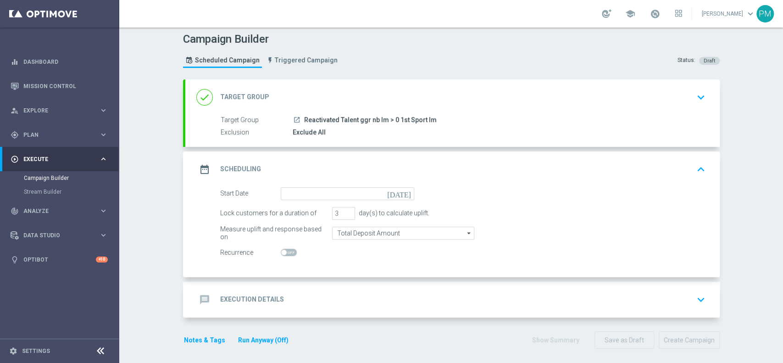
scroll to position [6, 0]
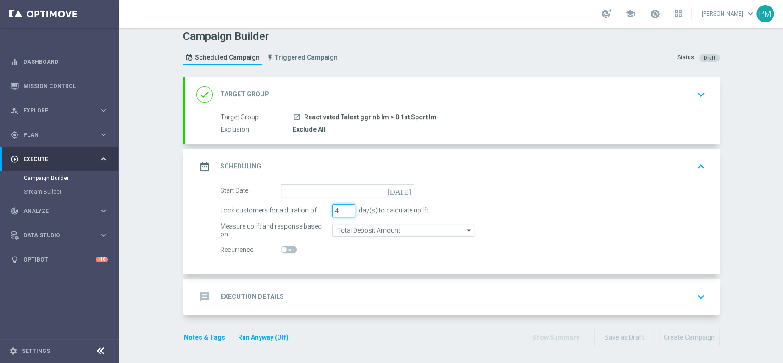
type input "4"
click at [344, 207] on input "4" at bounding box center [343, 210] width 23 height 13
click at [331, 181] on div "date_range Scheduling keyboard_arrow_up" at bounding box center [452, 167] width 534 height 36
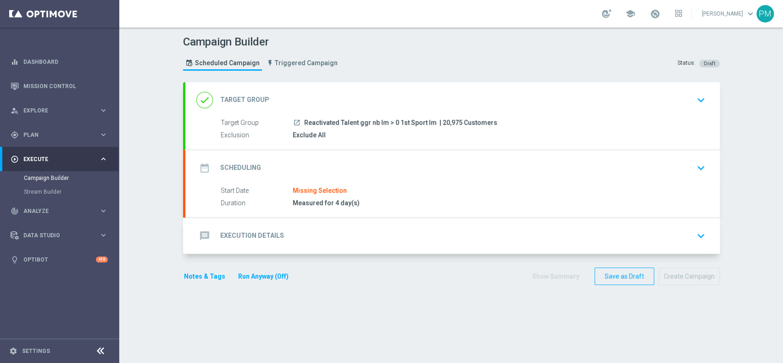
click at [323, 167] on div "date_range Scheduling keyboard_arrow_down" at bounding box center [452, 167] width 512 height 17
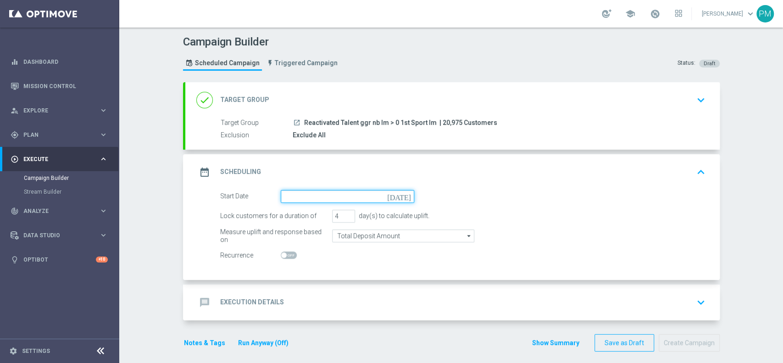
click at [294, 190] on input at bounding box center [348, 196] width 134 height 13
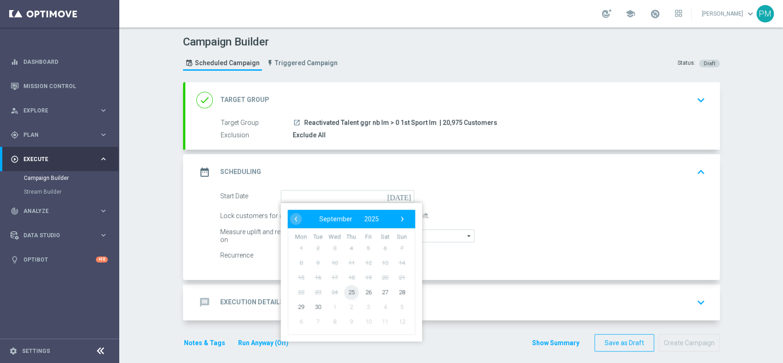
click at [349, 287] on span "25" at bounding box center [351, 291] width 15 height 15
type input "[DATE]"
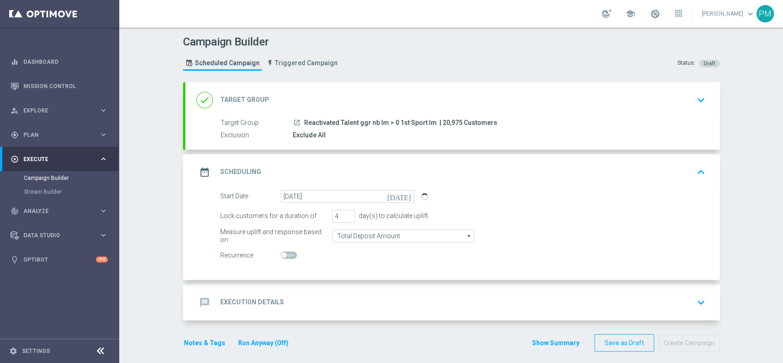
click at [338, 301] on div "message Execution Details keyboard_arrow_down" at bounding box center [452, 302] width 512 height 17
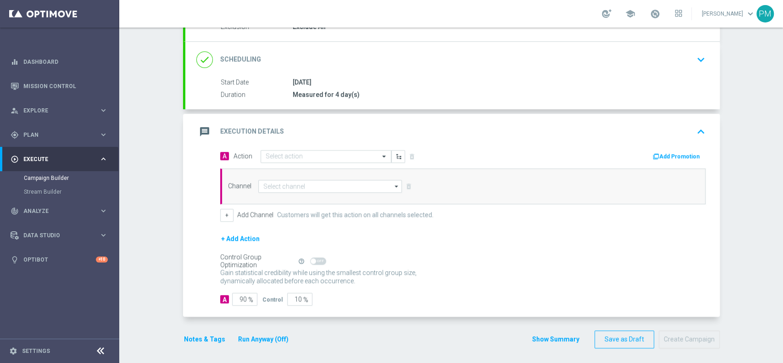
scroll to position [110, 0]
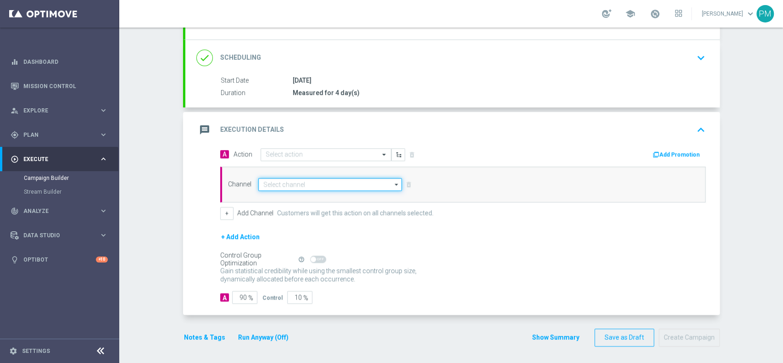
click at [296, 185] on input at bounding box center [330, 184] width 144 height 13
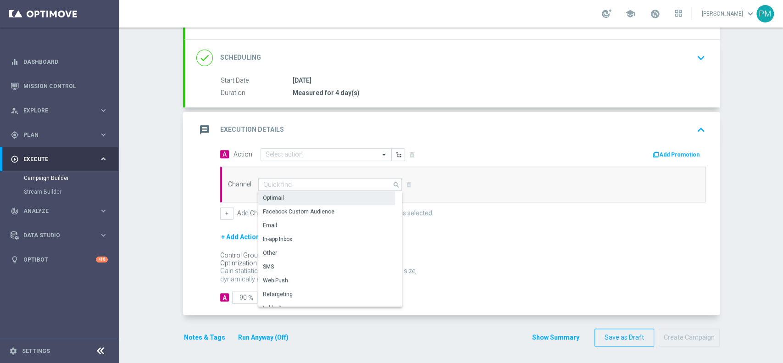
click at [290, 197] on div "Optimail" at bounding box center [326, 197] width 137 height 13
type input "Optimail"
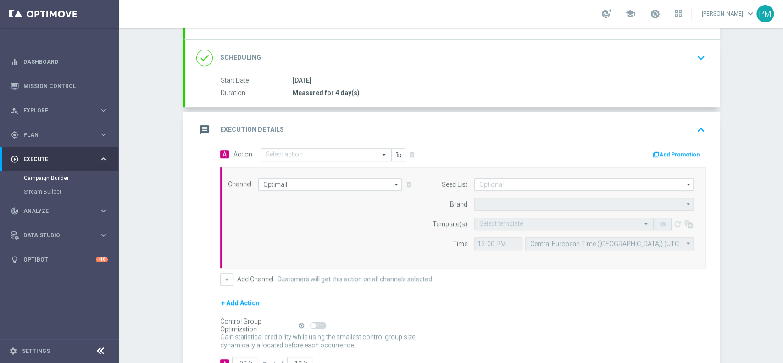
type input "Sisal Marketing"
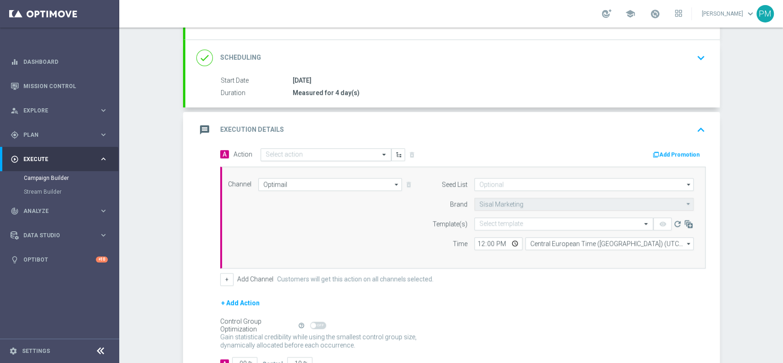
click at [287, 154] on input "text" at bounding box center [317, 155] width 102 height 8
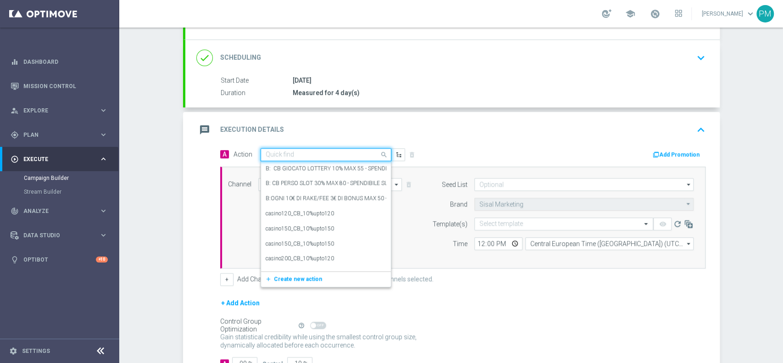
paste input "Ricarica 20€ ricevi 1.500 [GEOGRAPHIC_DATA], ricarica 40€ ricevi 3.000 Sisal po…"
type input "Ricarica 20€ ricevi 1.500 [GEOGRAPHIC_DATA], ricarica 40€ ricevi 3.000 Sisal po…"
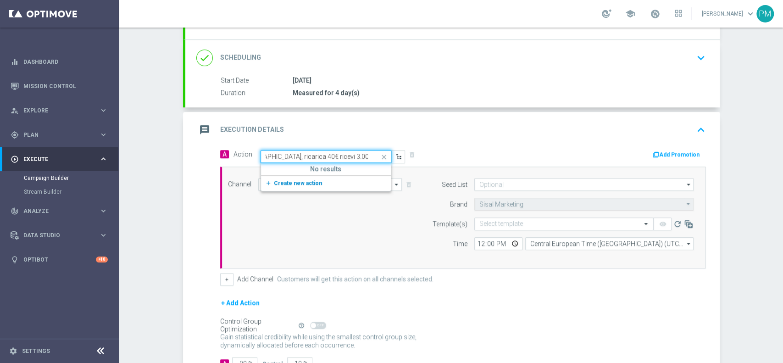
click at [289, 181] on span "Create new action" at bounding box center [298, 183] width 48 height 6
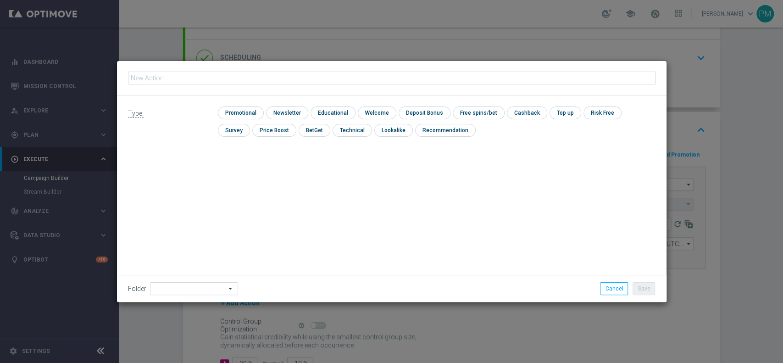
scroll to position [0, 0]
click at [236, 111] on input "checkbox" at bounding box center [240, 112] width 44 height 12
checkbox input "true"
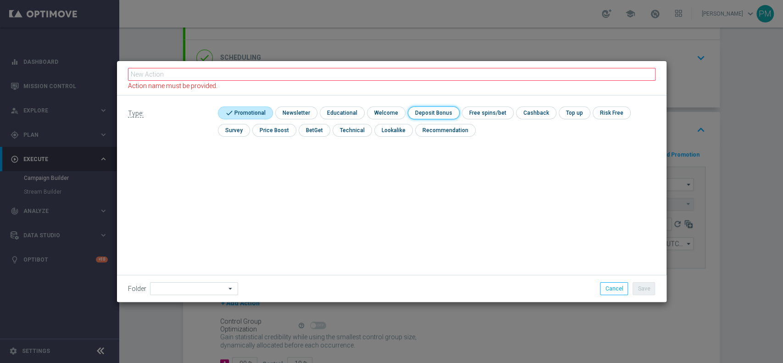
drag, startPoint x: 421, startPoint y: 115, endPoint x: 409, endPoint y: 95, distance: 24.1
click at [422, 115] on input "checkbox" at bounding box center [432, 112] width 49 height 12
checkbox input "true"
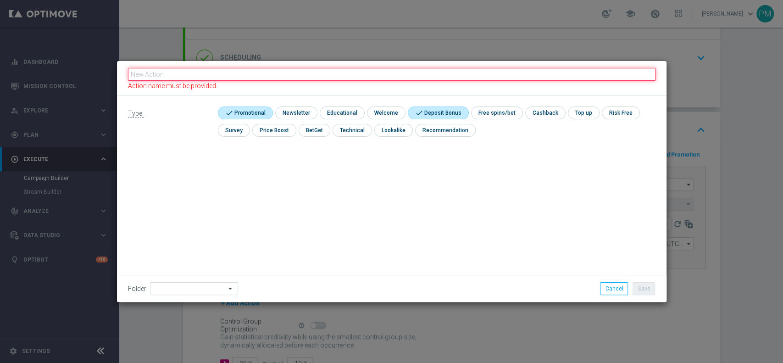
click at [401, 76] on input "text" at bounding box center [392, 74] width 528 height 13
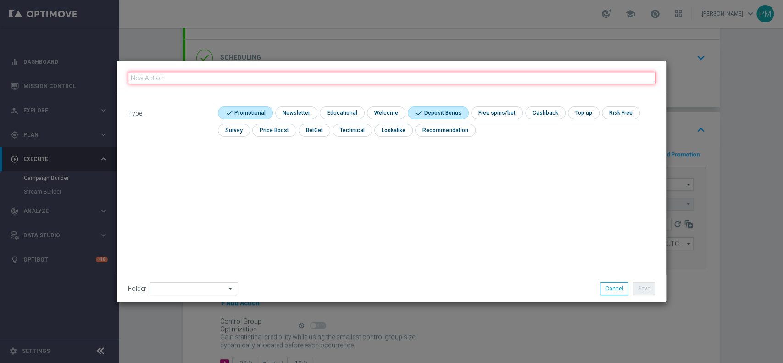
paste input "Ricarica 20€ ricevi 1.500 [GEOGRAPHIC_DATA], ricarica 40€ ricevi 3.000 Sisal po…"
type input "Ricarica 20€ ricevi 1.500 [GEOGRAPHIC_DATA], ricarica 40€ ricevi 3.000 Sisal po…"
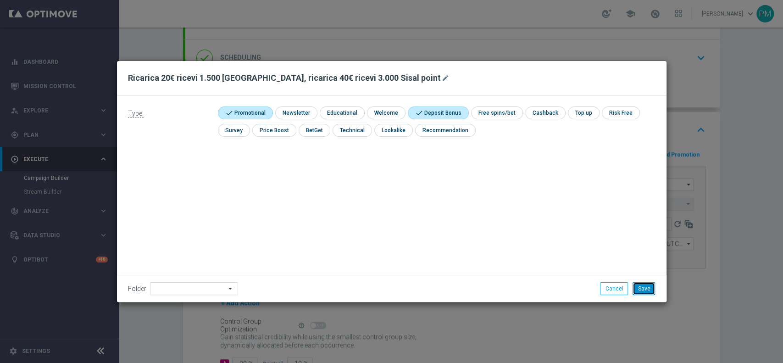
click at [643, 286] on button "Save" at bounding box center [644, 288] width 22 height 13
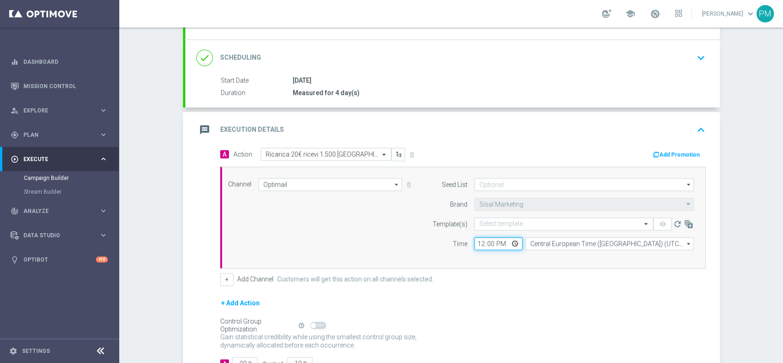
click at [477, 243] on input "12:00" at bounding box center [498, 243] width 48 height 13
type input "19:00"
click at [495, 220] on input "text" at bounding box center [554, 224] width 150 height 8
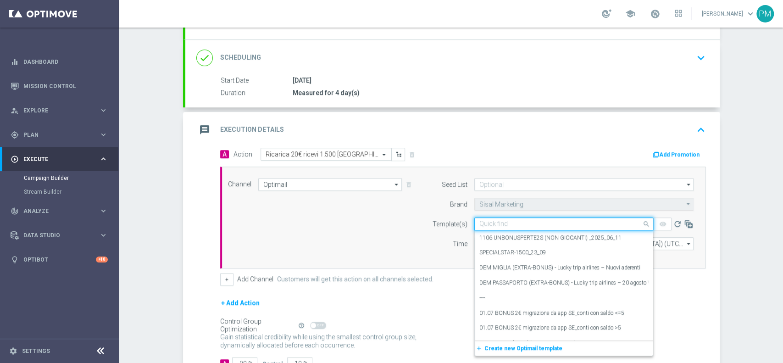
paste input "DEPOPOINT250925"
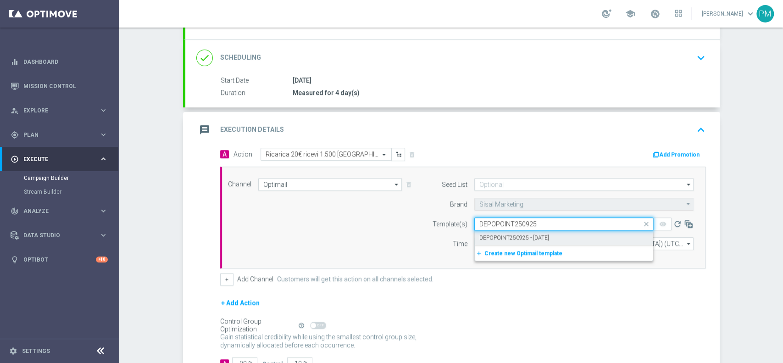
click at [506, 234] on label "DEPOPOINT250925 - [DATE]" at bounding box center [514, 238] width 70 height 8
type input "DEPOPOINT250925"
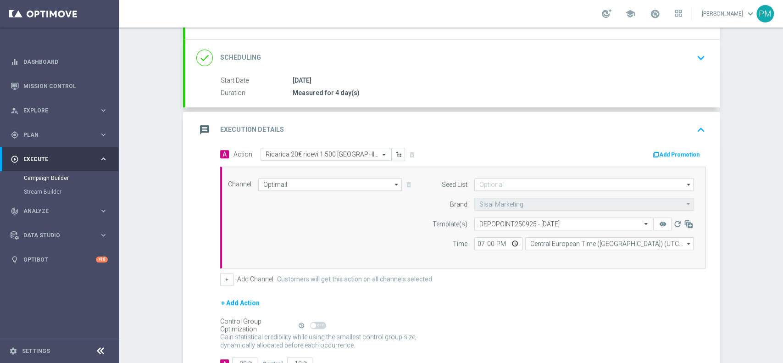
click at [677, 152] on button "Add Promotion" at bounding box center [677, 155] width 51 height 10
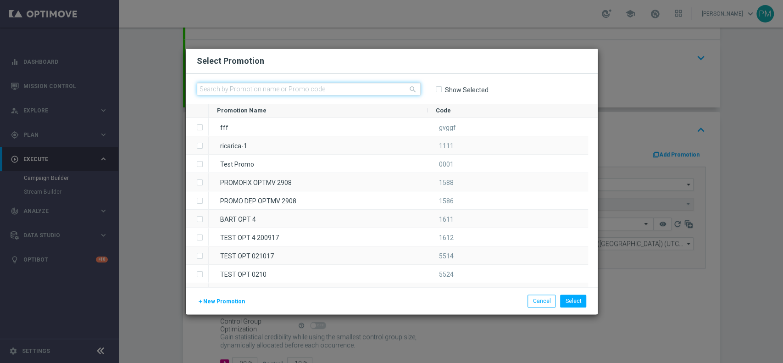
click at [290, 89] on input "text" at bounding box center [309, 89] width 224 height 13
paste input "DEPOPOINT250925"
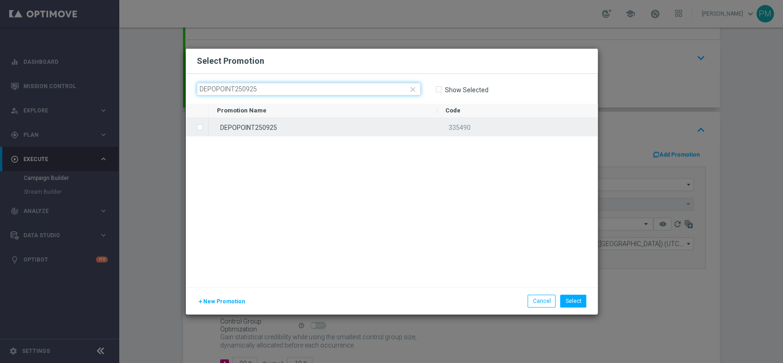
type input "DEPOPOINT250925"
click at [290, 118] on div "DEPOPOINT250925" at bounding box center [323, 127] width 228 height 18
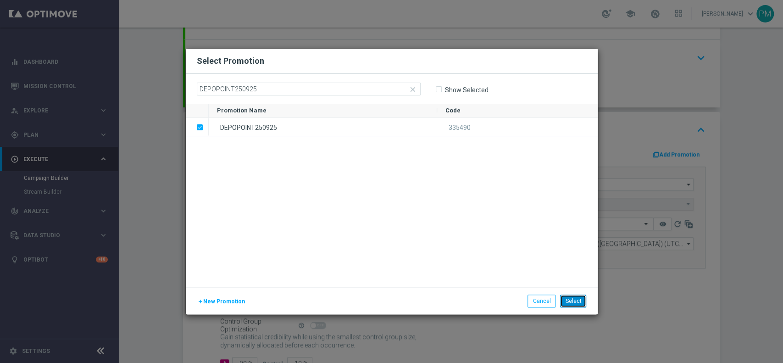
click at [573, 296] on button "Select" at bounding box center [573, 301] width 26 height 13
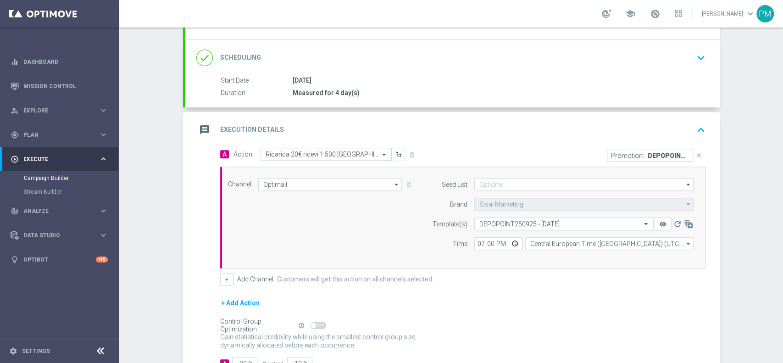
click at [578, 135] on div "message Execution Details keyboard_arrow_up" at bounding box center [452, 129] width 512 height 17
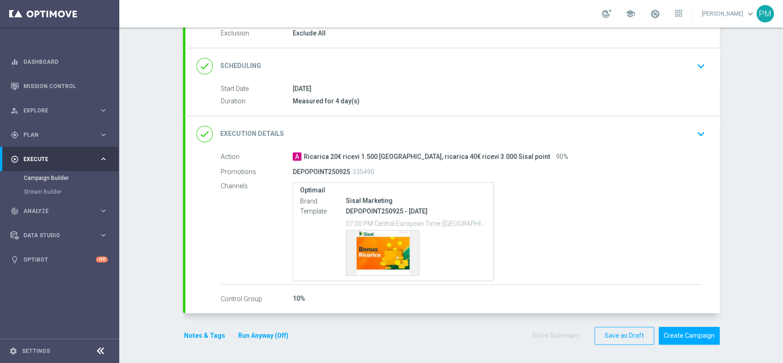
scroll to position [100, 0]
click at [185, 335] on button "Notes & Tags" at bounding box center [204, 336] width 43 height 11
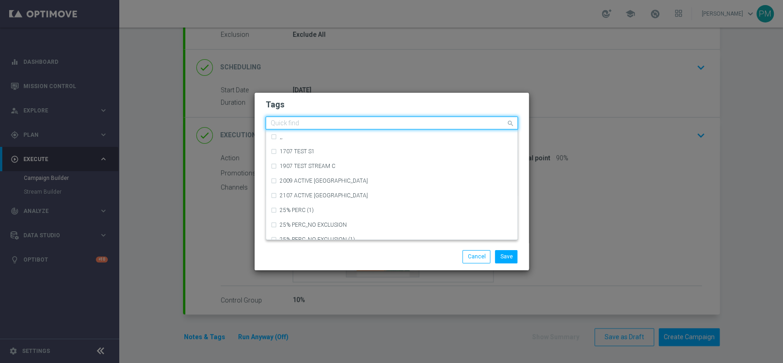
click at [303, 119] on div "Quick find" at bounding box center [386, 122] width 240 height 11
type input "A"
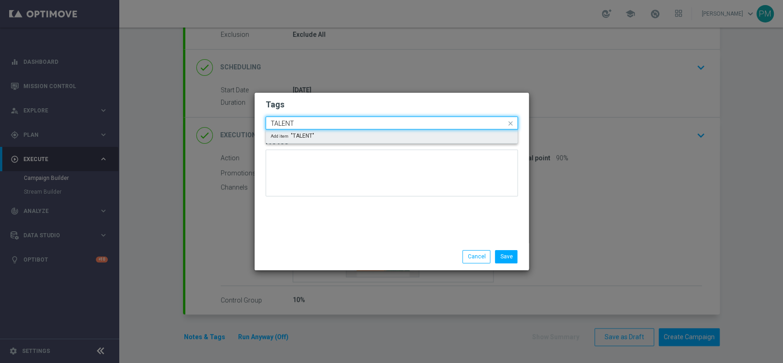
click at [294, 119] on div "Quick find TALENT" at bounding box center [386, 122] width 240 height 11
click at [278, 123] on input "TALENT" at bounding box center [388, 124] width 235 height 8
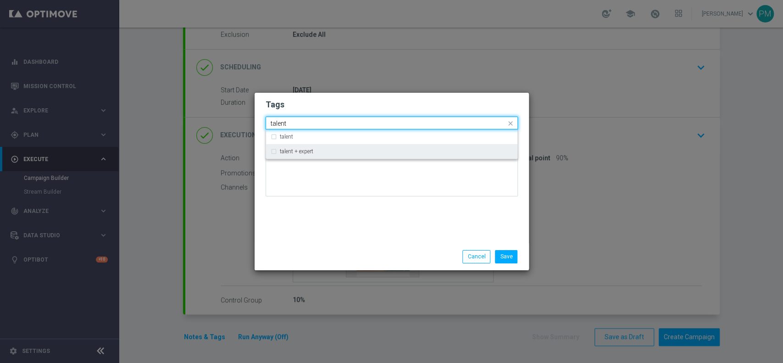
click at [331, 153] on div "talent + expert" at bounding box center [396, 152] width 233 height 6
click at [278, 124] on input "talent" at bounding box center [388, 124] width 235 height 8
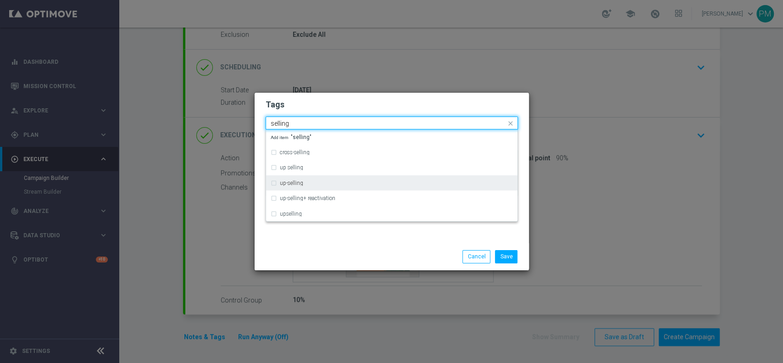
click at [288, 185] on label "up-selling" at bounding box center [291, 183] width 23 height 6
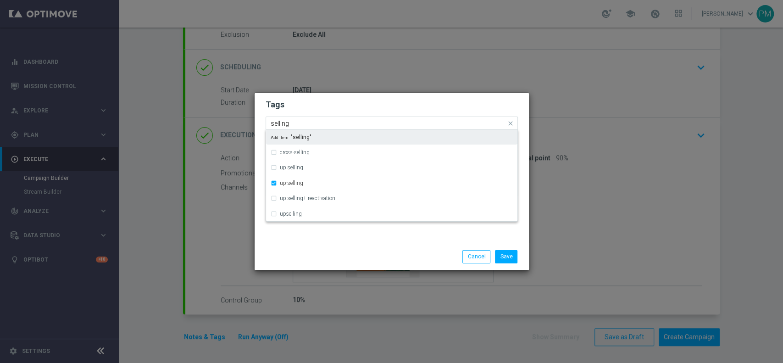
click at [275, 122] on input "selling" at bounding box center [388, 124] width 235 height 8
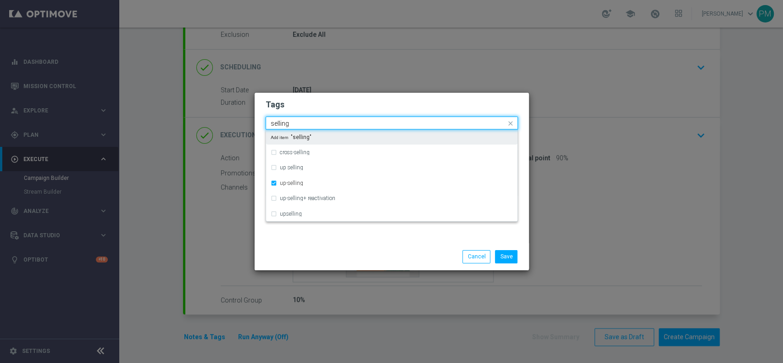
click at [275, 122] on input "selling" at bounding box center [388, 124] width 235 height 8
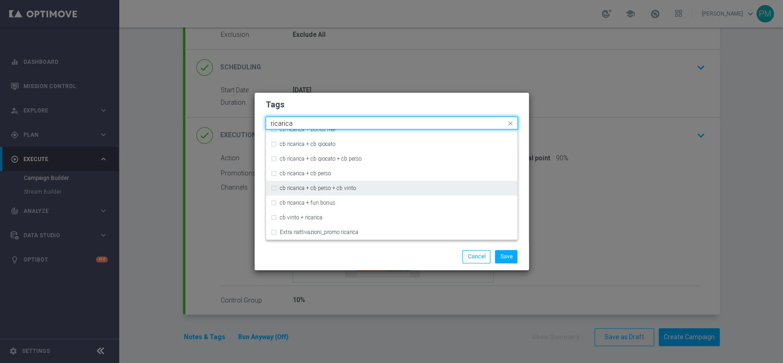
scroll to position [245, 0]
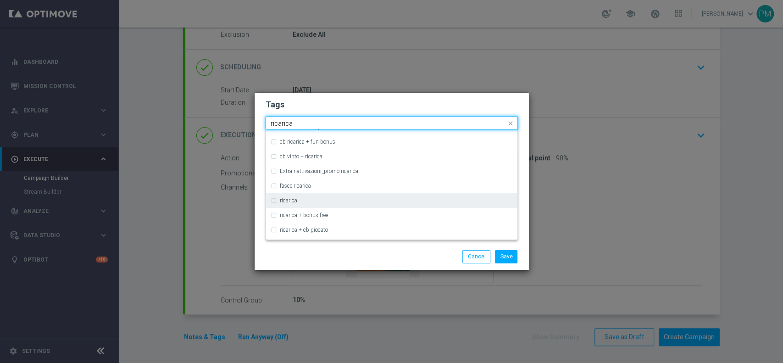
click at [300, 198] on div "ricarica" at bounding box center [396, 201] width 233 height 6
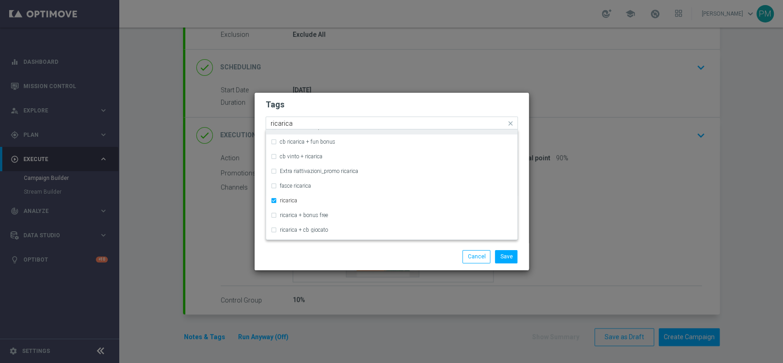
click at [288, 123] on input "ricarica" at bounding box center [388, 124] width 235 height 8
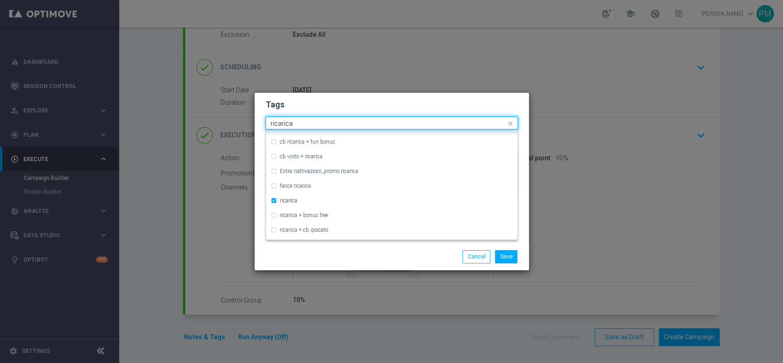
click at [288, 123] on input "ricarica" at bounding box center [388, 124] width 235 height 8
click at [288, 123] on input "all" at bounding box center [388, 124] width 235 height 8
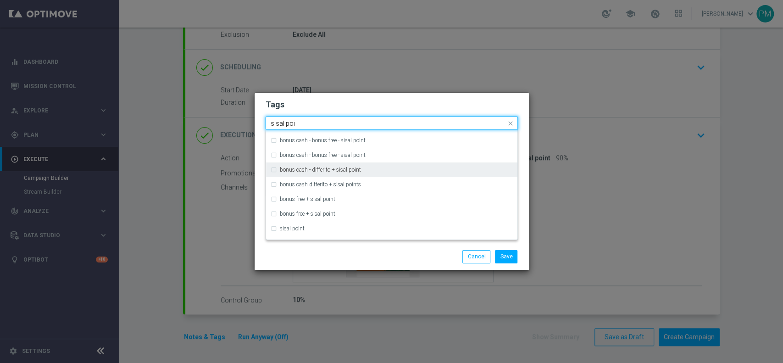
scroll to position [98, 0]
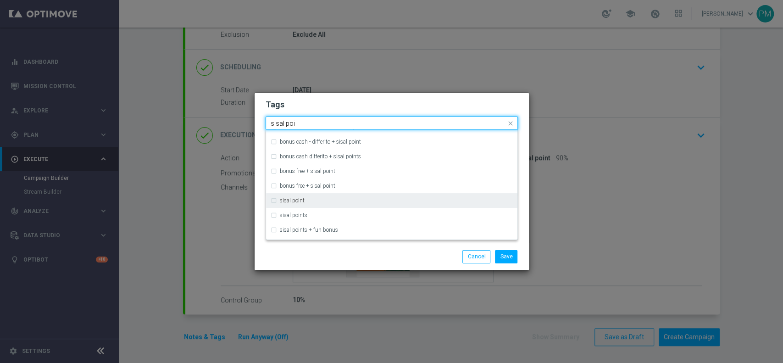
click at [327, 200] on div "sisal point" at bounding box center [396, 201] width 233 height 6
click at [282, 125] on input "sisal poi" at bounding box center [388, 124] width 235 height 8
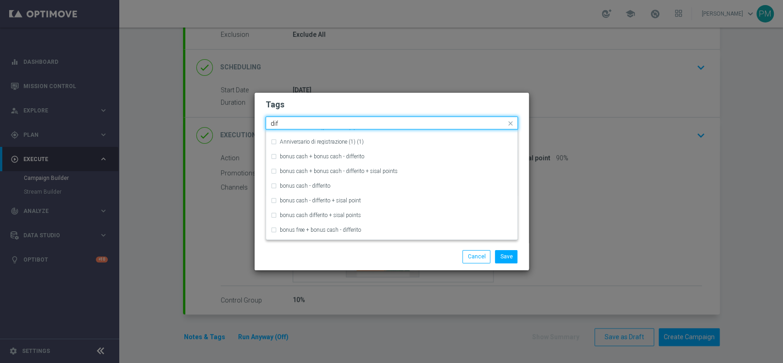
scroll to position [0, 0]
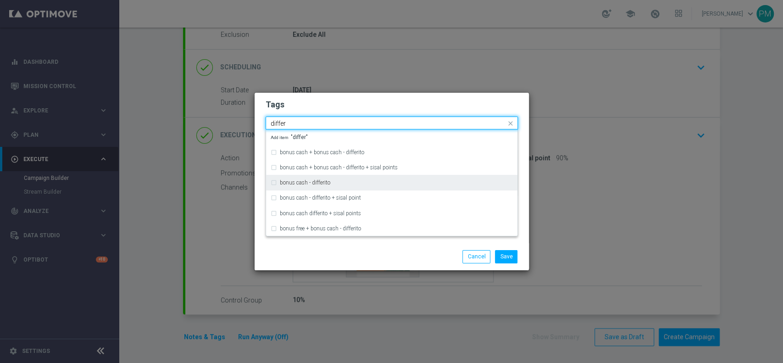
click at [310, 182] on label "bonus cash - differito" at bounding box center [305, 183] width 50 height 6
type input "differ"
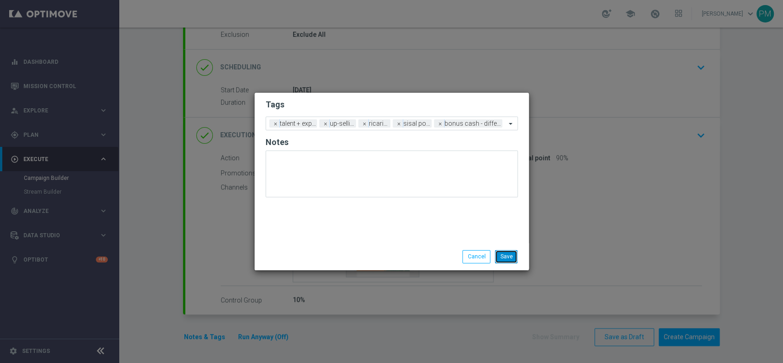
click at [497, 254] on button "Save" at bounding box center [506, 256] width 22 height 13
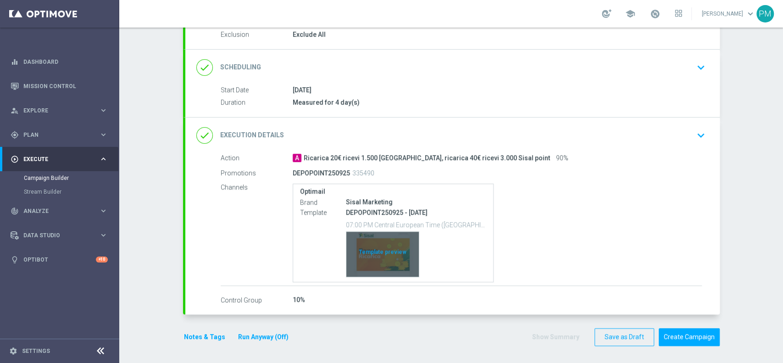
click at [364, 245] on div "Template preview" at bounding box center [382, 254] width 72 height 45
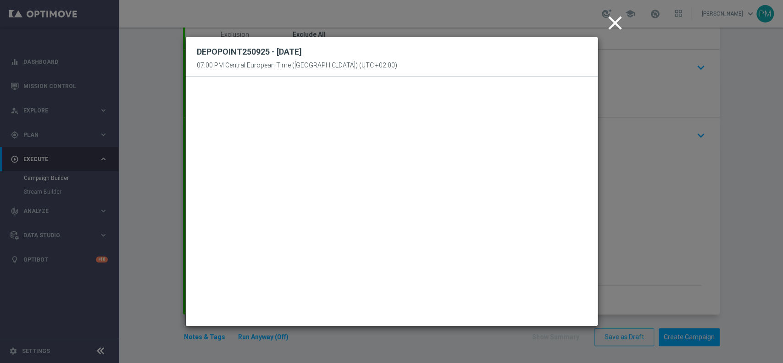
click at [617, 24] on icon "close" at bounding box center [615, 22] width 23 height 23
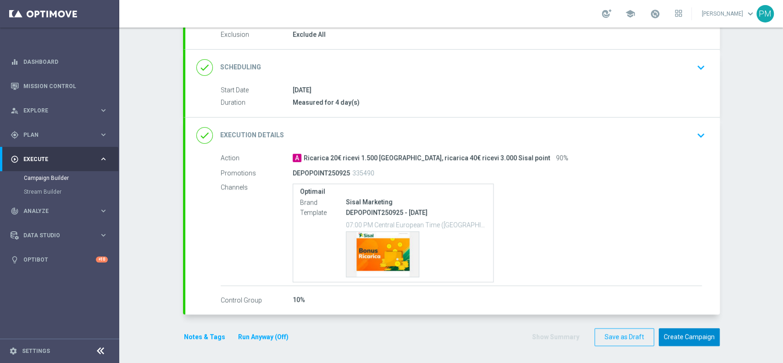
click at [689, 338] on button "Create Campaign" at bounding box center [689, 337] width 61 height 18
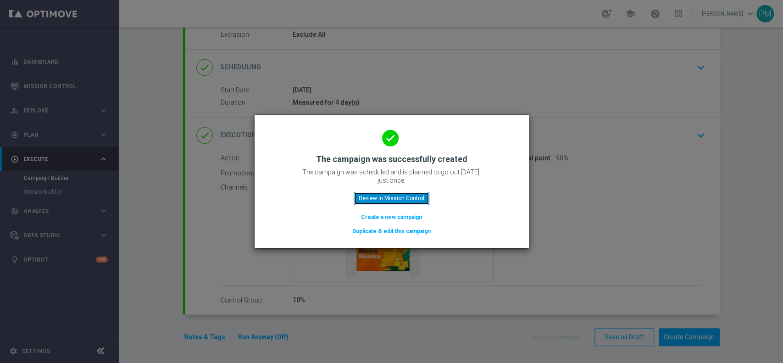
click at [387, 204] on button "Review in Mission Control" at bounding box center [392, 198] width 76 height 13
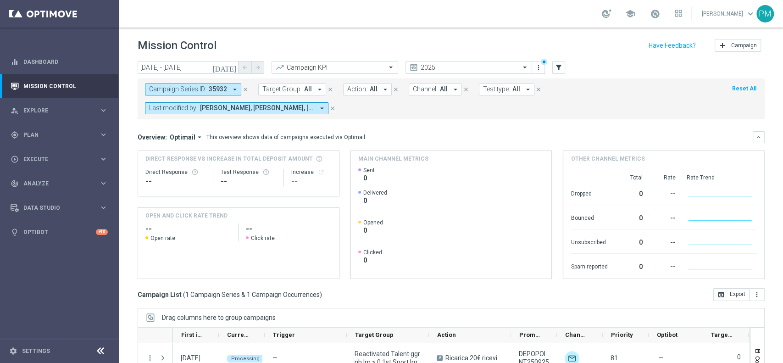
click at [244, 88] on icon "close" at bounding box center [245, 89] width 6 height 6
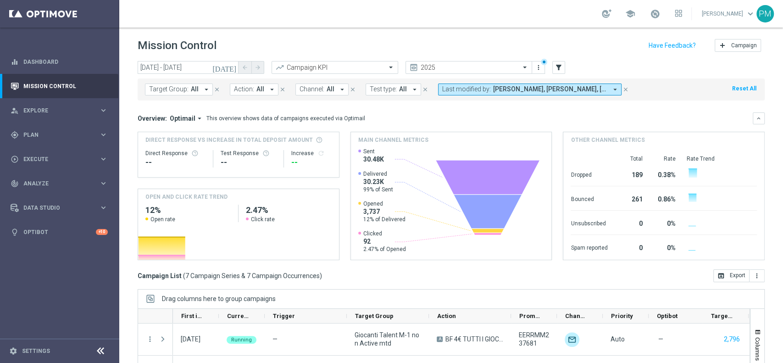
click at [231, 67] on icon "[DATE]" at bounding box center [224, 67] width 25 height 8
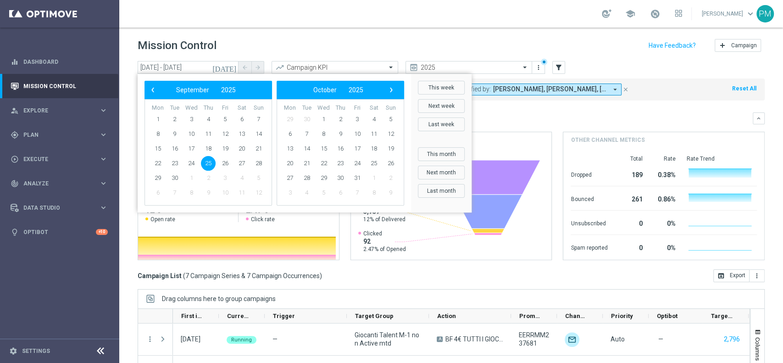
click at [205, 163] on span "25" at bounding box center [208, 163] width 15 height 15
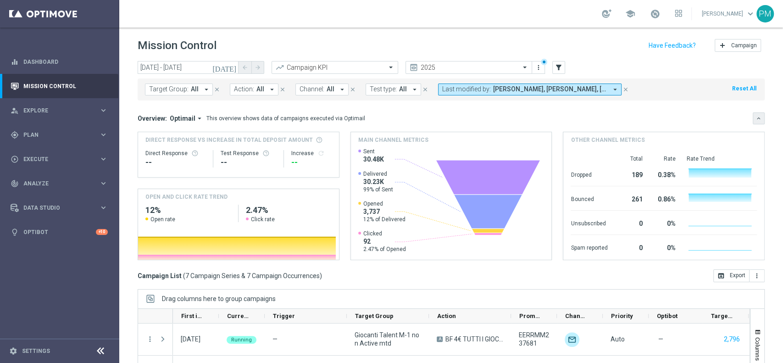
click at [756, 115] on icon "keyboard_arrow_down" at bounding box center [759, 118] width 6 height 6
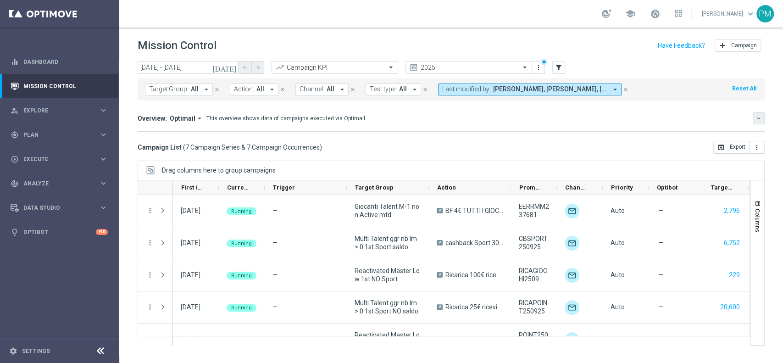
scroll to position [83, 0]
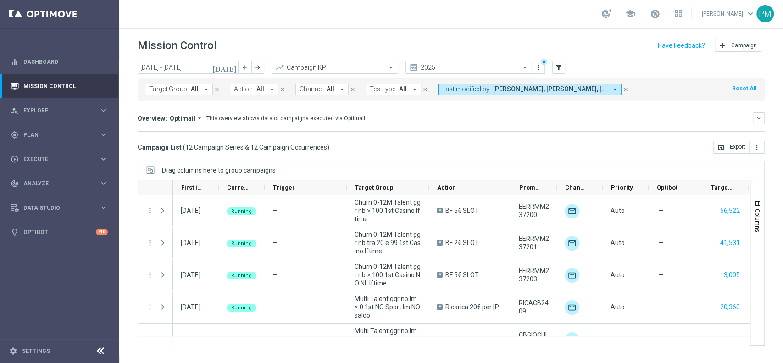
scroll to position [244, 0]
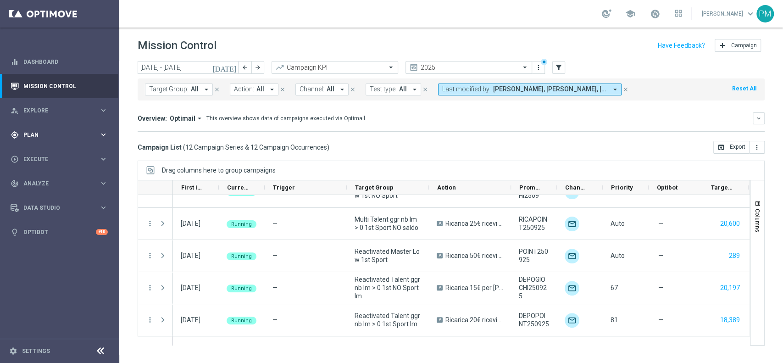
click at [38, 137] on span "Plan" at bounding box center [61, 135] width 76 height 6
click at [46, 183] on span "Templates" at bounding box center [57, 181] width 66 height 6
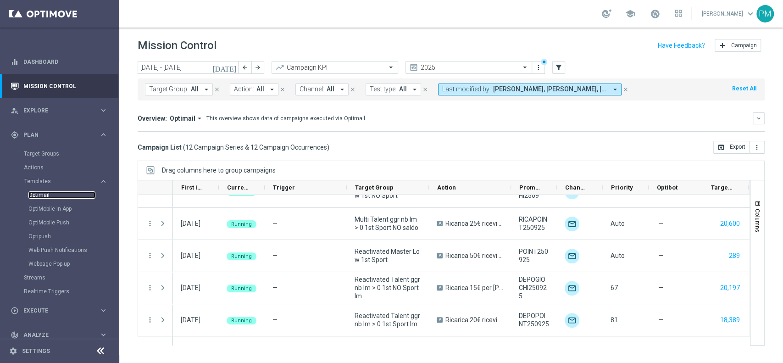
click at [46, 194] on link "Optimail" at bounding box center [61, 194] width 67 height 7
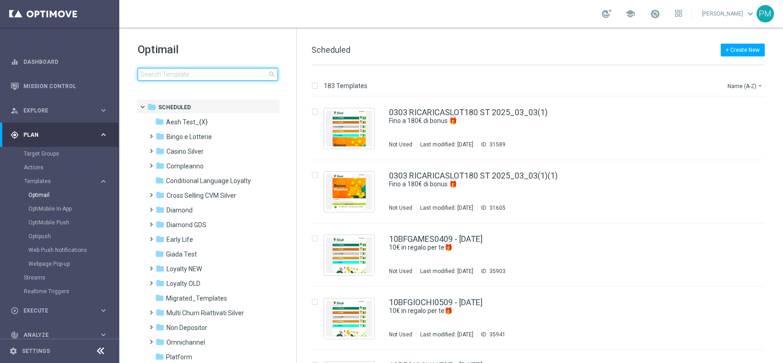
click at [223, 72] on input at bounding box center [208, 74] width 140 height 13
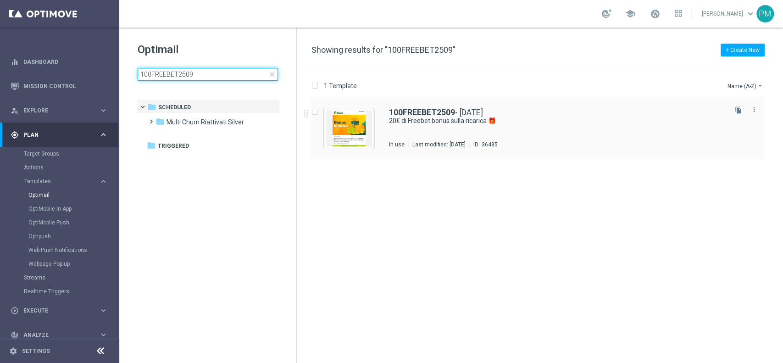
type input "100FREEBET2509"
click at [420, 112] on b "100FREEBET2509" at bounding box center [422, 112] width 66 height 10
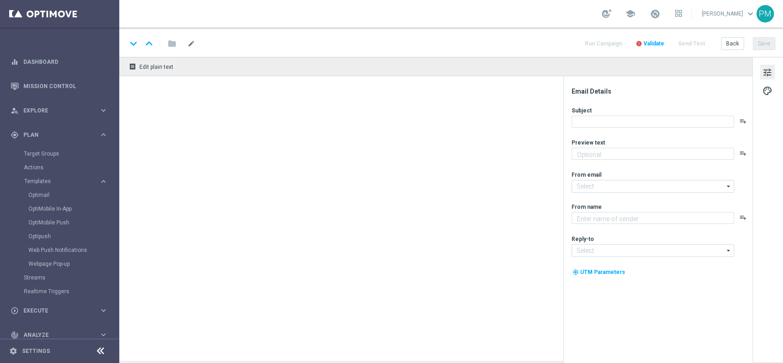
type textarea "Per divertirti sullo Sport ⚽"
type input "[EMAIL_ADDRESS][DOMAIN_NAME]"
type textarea "Sisal"
type input "[EMAIL_ADDRESS][DOMAIN_NAME]"
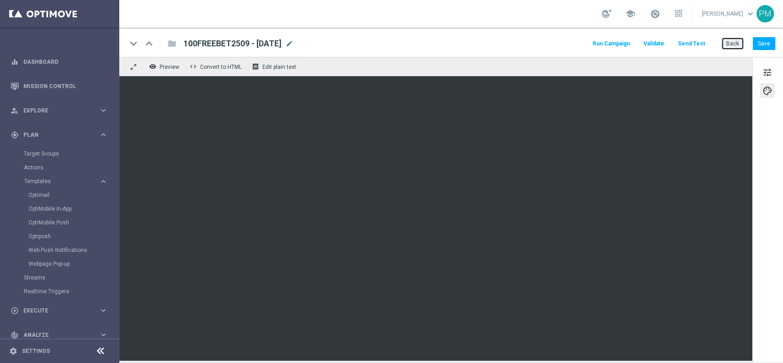
click at [735, 43] on button "Back" at bounding box center [732, 43] width 23 height 13
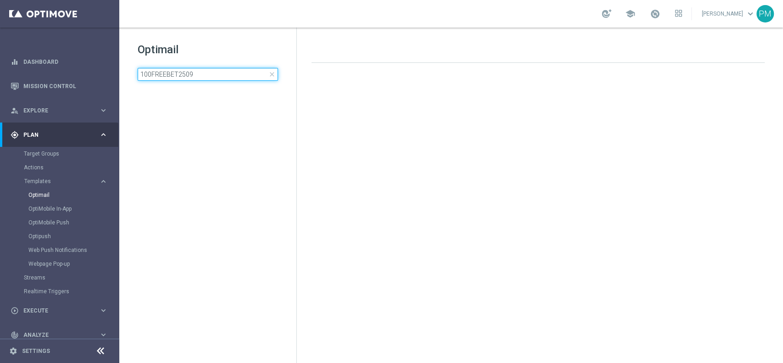
click at [240, 75] on input "100FREEBET2509" at bounding box center [208, 74] width 140 height 13
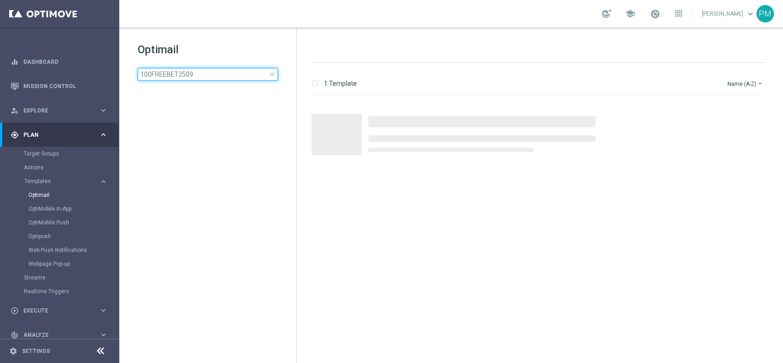
click at [240, 75] on input "100FREEBET2509" at bounding box center [208, 74] width 140 height 13
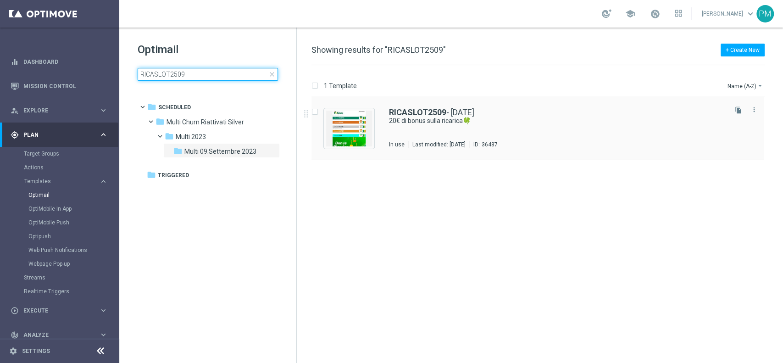
type input "RICASLOT2509"
click at [400, 109] on b "RICASLOT2509" at bounding box center [417, 112] width 57 height 10
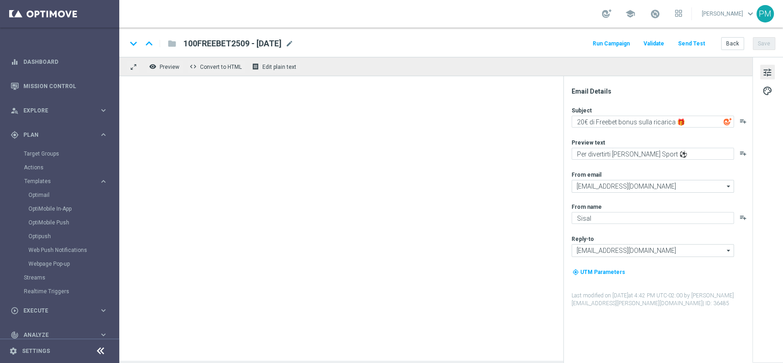
type textarea "20€ di bonus sulla ricarica🍀"
type textarea "Scopri la nuova promozione 🎯"
